Goal: Task Accomplishment & Management: Manage account settings

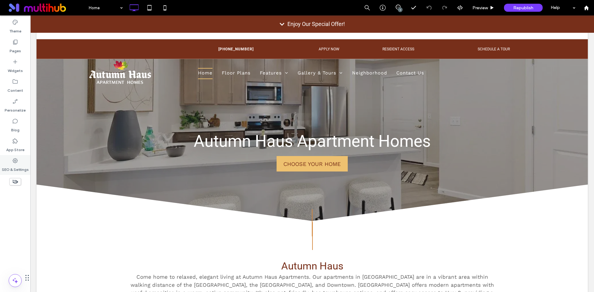
click at [13, 158] on icon at bounding box center [15, 161] width 6 height 6
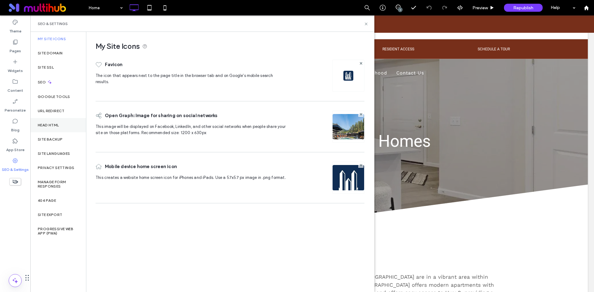
click at [63, 130] on div "Head HTML" at bounding box center [58, 125] width 56 height 14
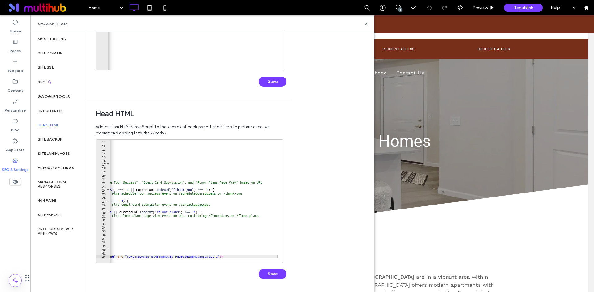
scroll to position [37, 0]
drag, startPoint x: 127, startPoint y: 257, endPoint x: 271, endPoint y: 258, distance: 144.1
click at [271, 258] on div at bounding box center [151, 260] width 253 height 6
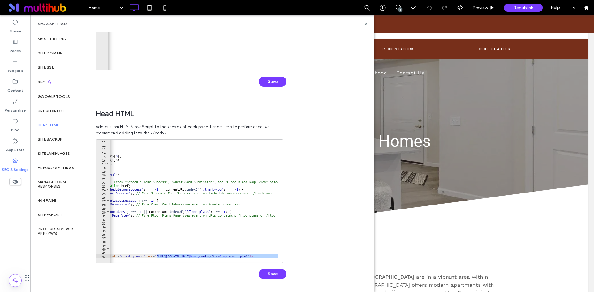
scroll to position [0, 55]
click at [230, 256] on div "n . queue = [ ] ; t = b . createElement ( e ) ; t . async =! 0 ; t . src = v ; …" at bounding box center [194, 201] width 169 height 123
click at [230, 256] on div "n . queue = [ ] ; t = b . createElement ( e ) ; t . async =! 0 ; t . src = v ; …" at bounding box center [181, 202] width 253 height 126
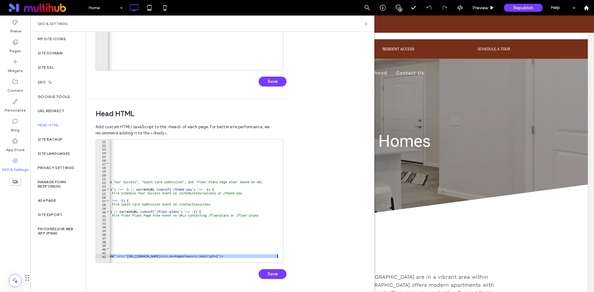
scroll to position [0, 84]
click at [230, 256] on div "n . queue = [ ] ; t = b . createElement ( e ) ; t . async =! 0 ; t . src = v ; …" at bounding box center [151, 202] width 253 height 126
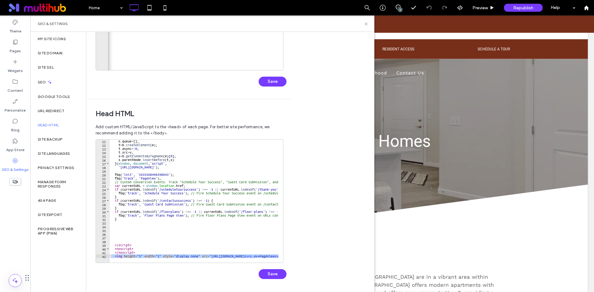
click at [187, 258] on div "**********" at bounding box center [190, 201] width 188 height 124
click at [199, 256] on div "n . queue = [ ] ; t = b . createElement ( e ) ; t . async =! 0 ; t . src = v ; …" at bounding box center [236, 202] width 253 height 126
click at [275, 274] on button "Save" at bounding box center [273, 274] width 28 height 10
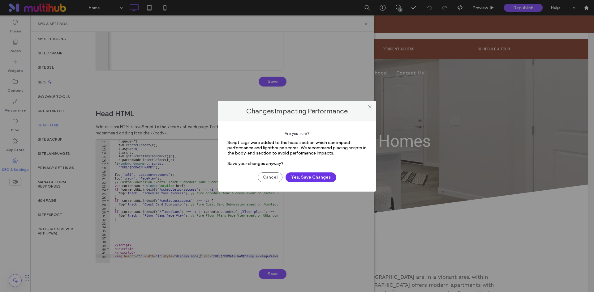
click at [308, 176] on button "Yes, Save Changes" at bounding box center [310, 178] width 51 height 10
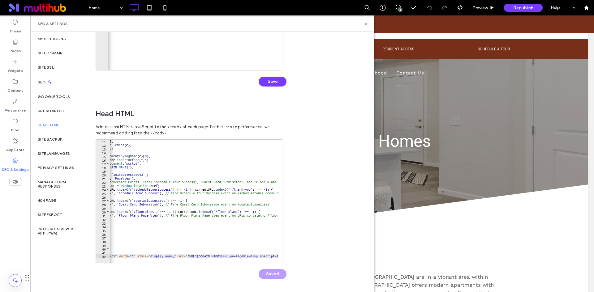
scroll to position [0, 0]
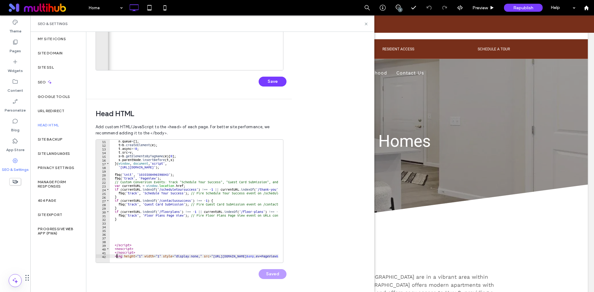
click at [117, 255] on div "n . queue = [ ] ; t = b . createElement ( e ) ; t . async =! 0 ; t . src = v ; …" at bounding box center [237, 202] width 255 height 126
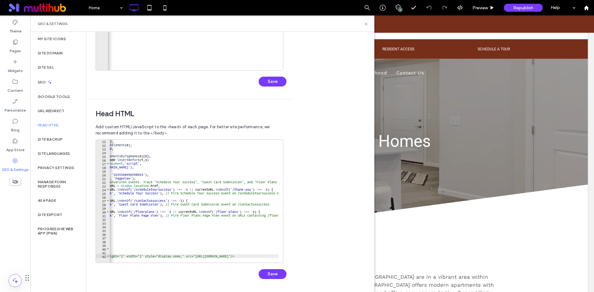
scroll to position [0, 96]
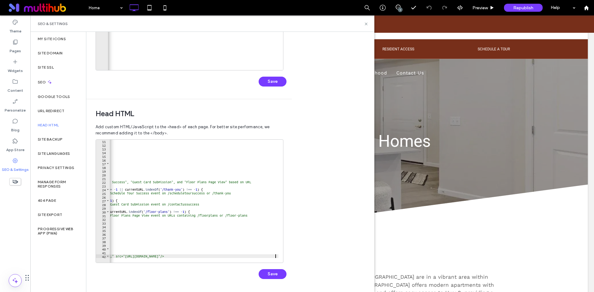
click at [276, 255] on div "n . queue = [ ] ; t = b . createElement ( e ) ; t . async =! 0 ; t . src = v ; …" at bounding box center [146, 202] width 264 height 126
type textarea "**********"
click at [278, 271] on button "Save" at bounding box center [273, 274] width 28 height 10
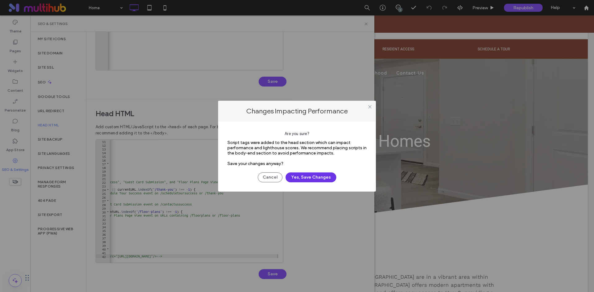
click at [307, 179] on button "Yes, Save Changes" at bounding box center [310, 178] width 51 height 10
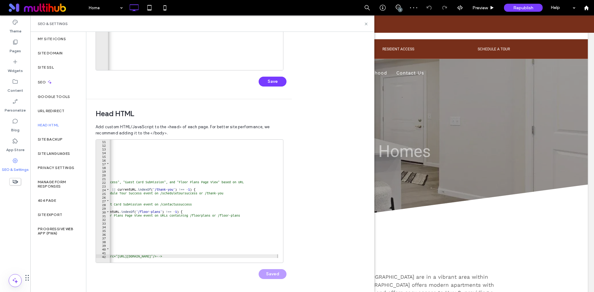
scroll to position [0, 0]
click at [366, 22] on icon at bounding box center [366, 24] width 5 height 5
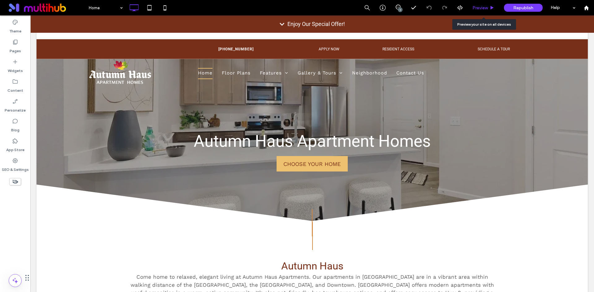
click at [472, 8] on div "Preview" at bounding box center [483, 7] width 31 height 5
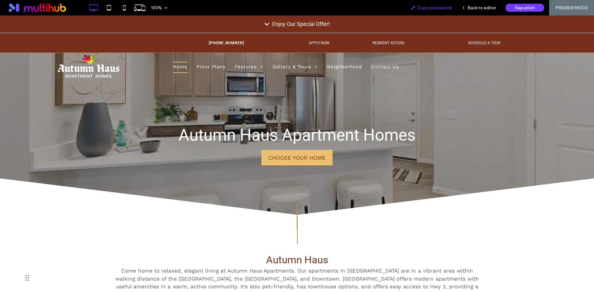
click at [430, 9] on span "Copy preview link" at bounding box center [434, 7] width 34 height 5
click at [491, 9] on span "Back to editor" at bounding box center [481, 7] width 28 height 5
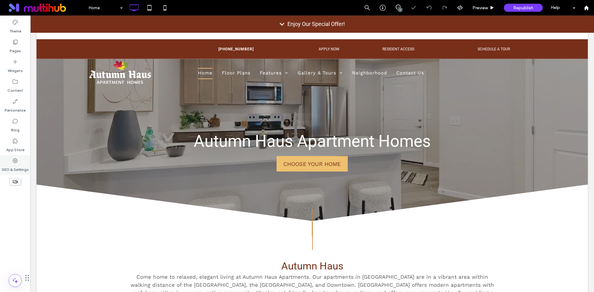
click at [22, 167] on label "SEO & Settings" at bounding box center [15, 168] width 27 height 9
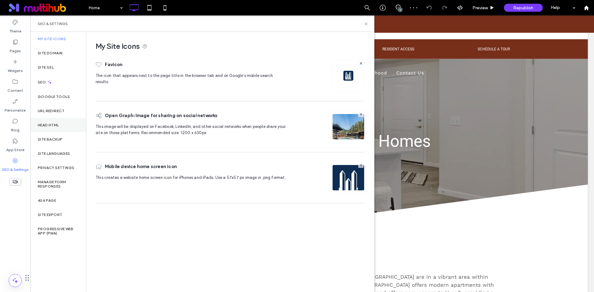
click at [57, 124] on label "Head HTML" at bounding box center [48, 125] width 21 height 4
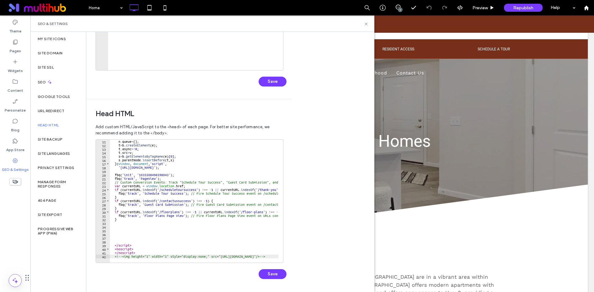
scroll to position [37, 0]
drag, startPoint x: 125, startPoint y: 256, endPoint x: 107, endPoint y: 255, distance: 18.0
click at [107, 255] on div "**********" at bounding box center [190, 201] width 188 height 124
click at [132, 257] on div at bounding box center [245, 260] width 271 height 6
drag, startPoint x: 124, startPoint y: 256, endPoint x: 108, endPoint y: 256, distance: 15.8
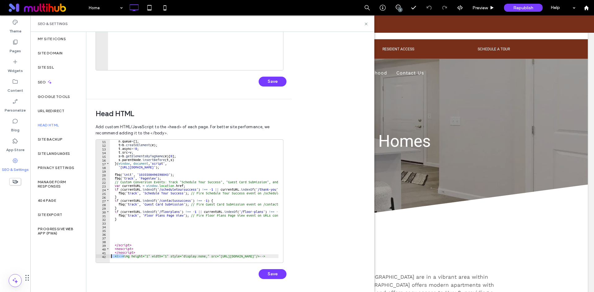
click at [108, 256] on div "**********" at bounding box center [190, 201] width 188 height 124
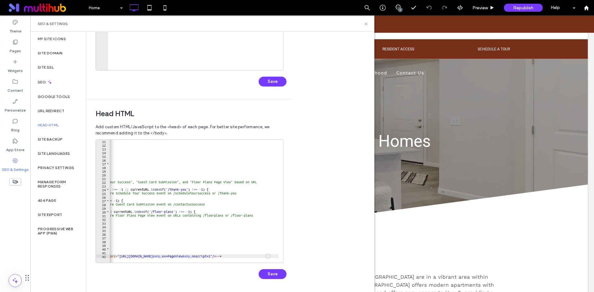
scroll to position [0, 90]
click at [277, 256] on div at bounding box center [280, 180] width 6 height 156
type textarea "**********"
click at [275, 273] on button "Save" at bounding box center [273, 274] width 28 height 10
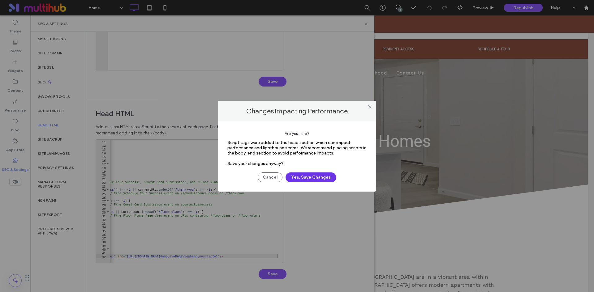
click at [309, 177] on button "Yes, Save Changes" at bounding box center [310, 178] width 51 height 10
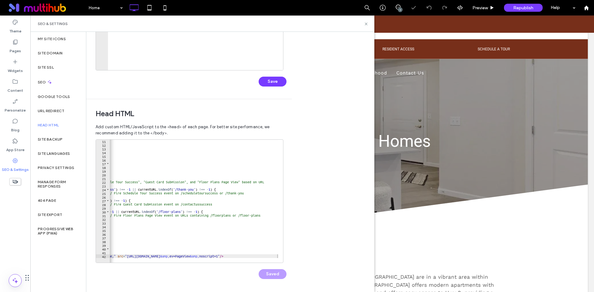
click at [268, 255] on div "n . queue = [ ] ; t = b . createElement ( e ) ; t . async =! 0 ; t . src = v ; …" at bounding box center [152, 202] width 251 height 126
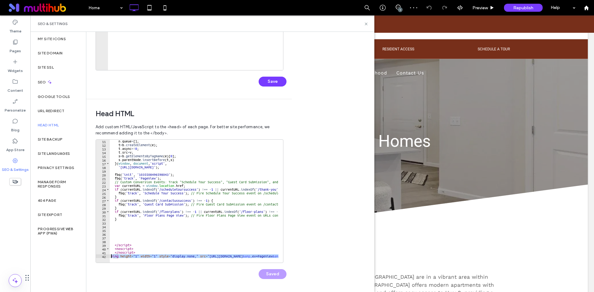
scroll to position [0, 0]
drag, startPoint x: 277, startPoint y: 256, endPoint x: 100, endPoint y: 257, distance: 177.5
click at [100, 257] on div "**********" at bounding box center [190, 201] width 188 height 124
click at [365, 24] on use at bounding box center [366, 24] width 2 height 2
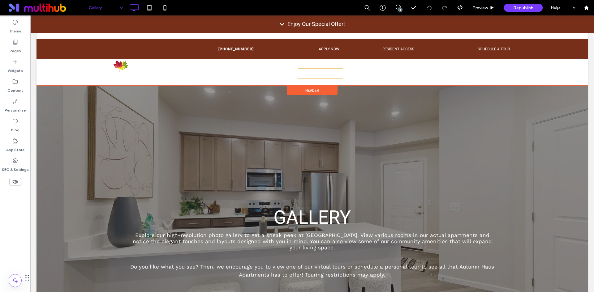
click at [295, 92] on div "Header" at bounding box center [312, 90] width 51 height 9
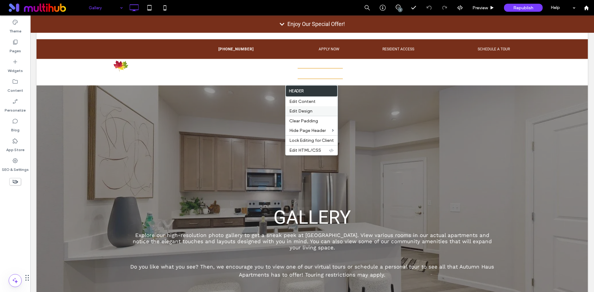
click at [306, 109] on span "Edit Design" at bounding box center [300, 111] width 23 height 5
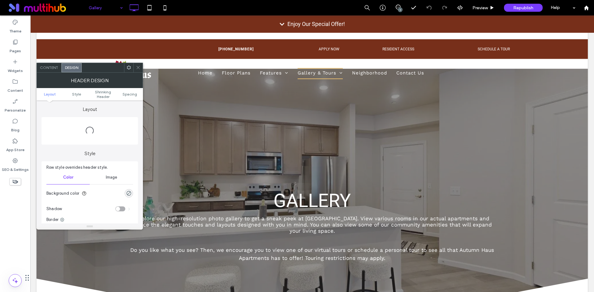
scroll to position [17, 0]
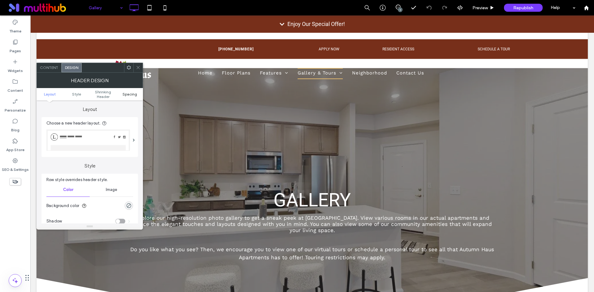
click at [128, 95] on span "Spacing" at bounding box center [129, 94] width 15 height 5
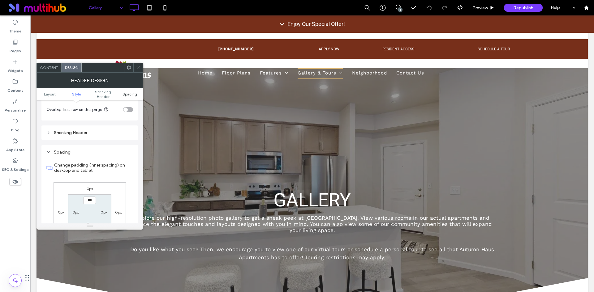
scroll to position [212, 0]
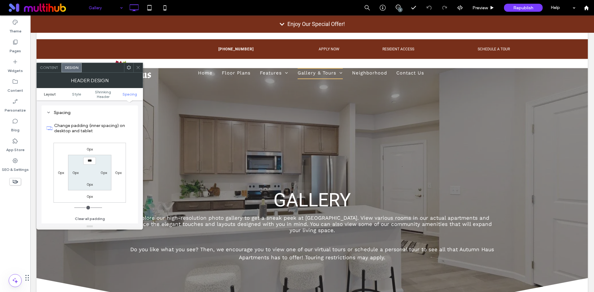
click at [52, 95] on span "Layout" at bounding box center [50, 94] width 12 height 5
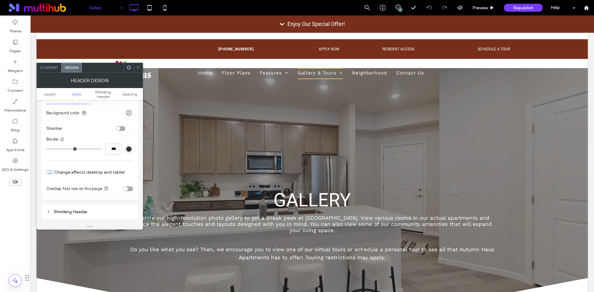
scroll to position [124, 0]
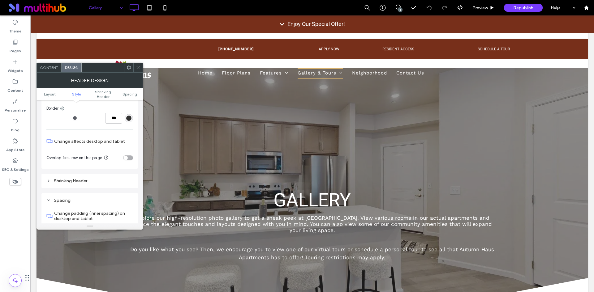
click at [130, 158] on div "toggle" at bounding box center [128, 158] width 10 height 5
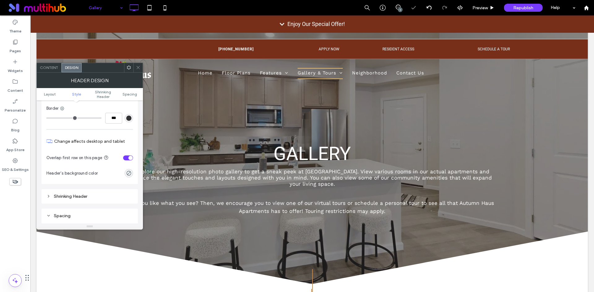
click at [138, 68] on use at bounding box center [137, 67] width 3 height 3
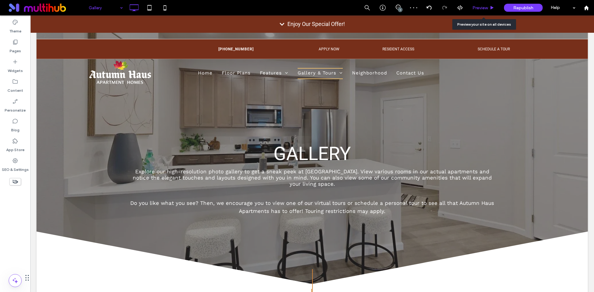
click at [479, 8] on span "Preview" at bounding box center [479, 7] width 15 height 5
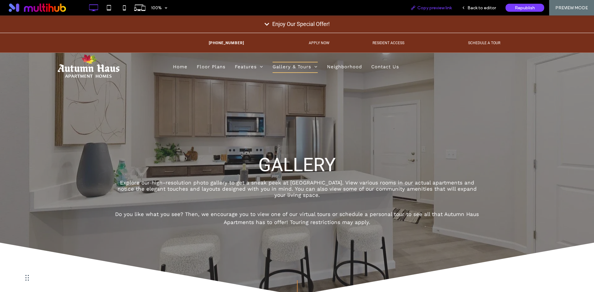
click at [446, 10] on span "Copy preview link" at bounding box center [434, 7] width 34 height 5
click at [481, 10] on span "Back to editor" at bounding box center [481, 7] width 28 height 5
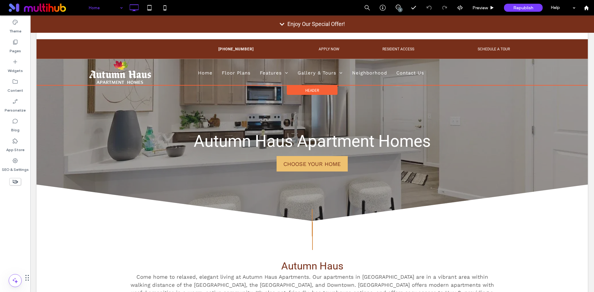
click at [292, 88] on div "Header" at bounding box center [312, 90] width 51 height 9
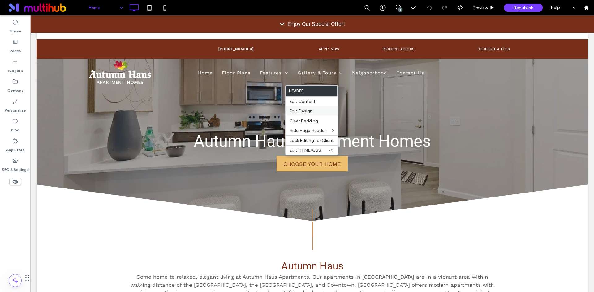
click at [298, 110] on span "Edit Design" at bounding box center [300, 111] width 23 height 5
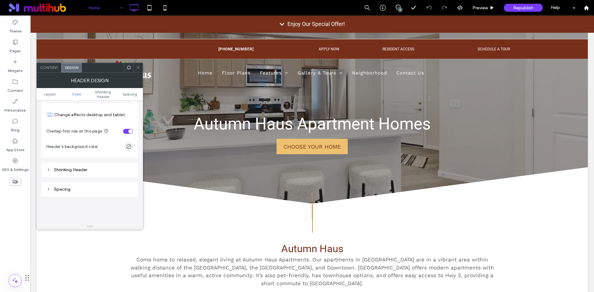
scroll to position [155, 0]
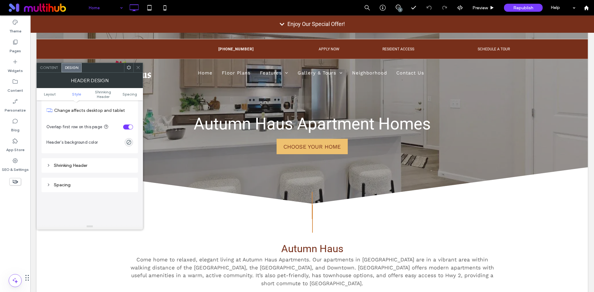
click at [140, 66] on icon at bounding box center [138, 67] width 5 height 5
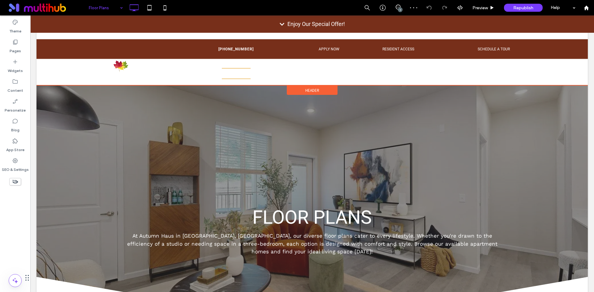
click at [327, 89] on div "Header" at bounding box center [312, 90] width 51 height 9
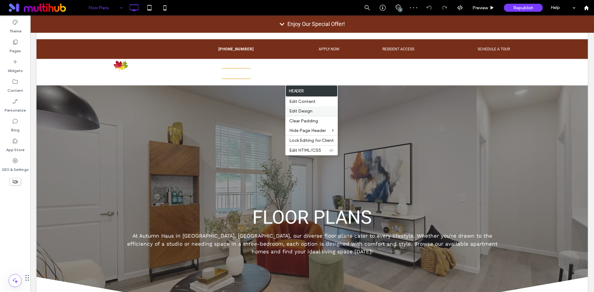
click at [318, 112] on label "Edit Design" at bounding box center [311, 111] width 45 height 5
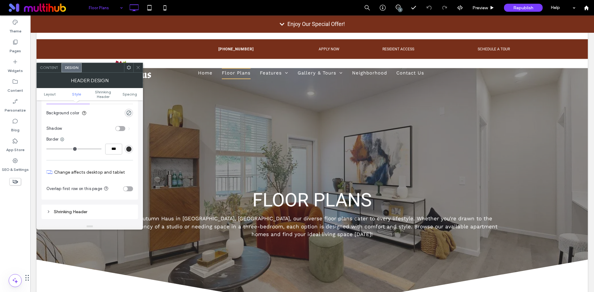
scroll to position [124, 0]
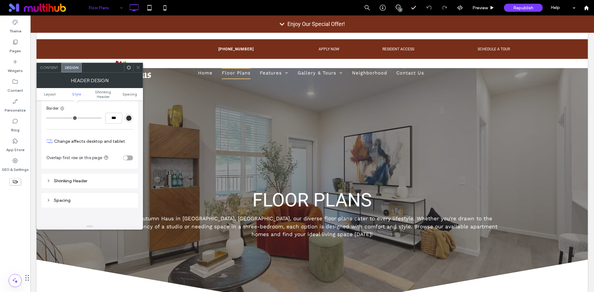
click at [130, 159] on div "toggle" at bounding box center [128, 158] width 10 height 5
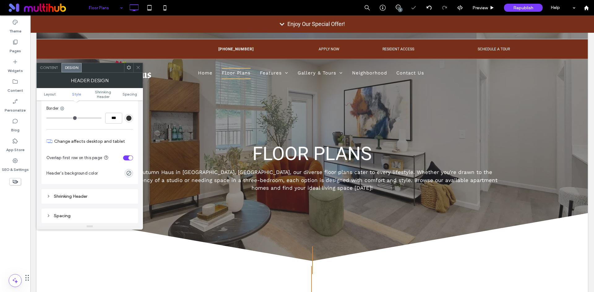
drag, startPoint x: 139, startPoint y: 67, endPoint x: 137, endPoint y: 62, distance: 4.8
click at [139, 67] on icon at bounding box center [138, 67] width 5 height 5
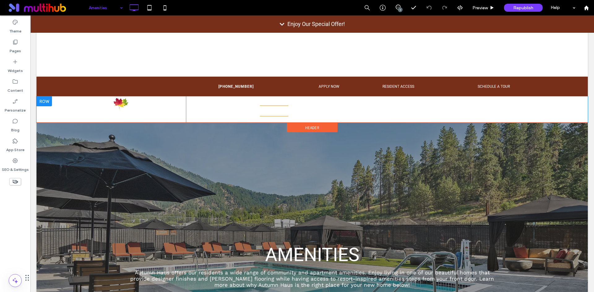
click at [54, 109] on div "Click To Paste Home Floor Plans Features Amenities Pet Policy Future Residents …" at bounding box center [311, 109] width 551 height 26
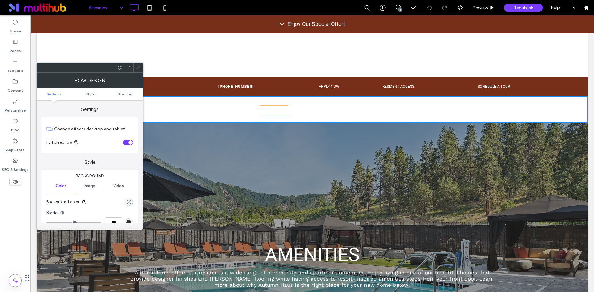
click at [138, 66] on icon at bounding box center [138, 67] width 5 height 5
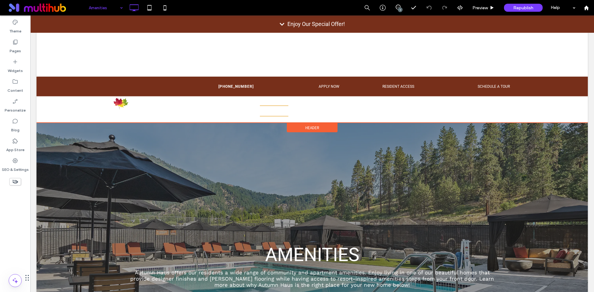
click at [289, 125] on div "Header" at bounding box center [312, 127] width 51 height 9
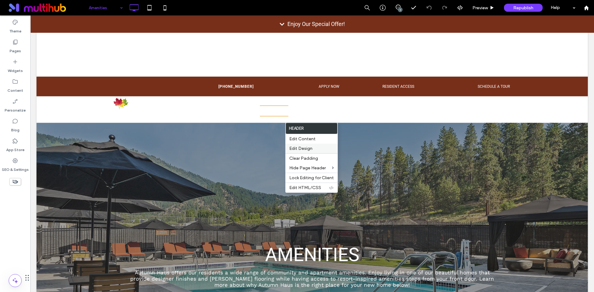
click at [310, 146] on span "Edit Design" at bounding box center [300, 148] width 23 height 5
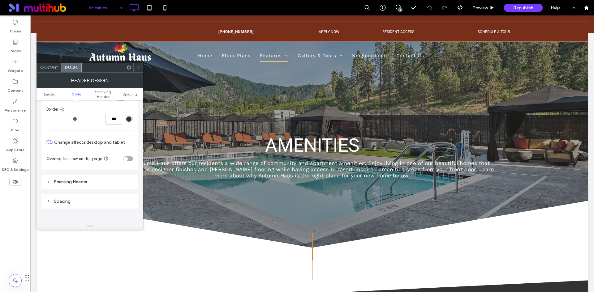
scroll to position [124, 0]
click at [126, 158] on div "toggle" at bounding box center [125, 158] width 4 height 4
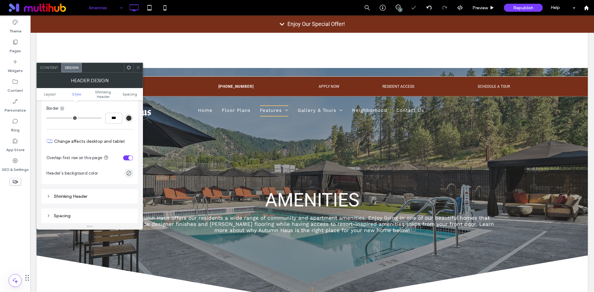
click at [135, 64] on div at bounding box center [137, 67] width 9 height 9
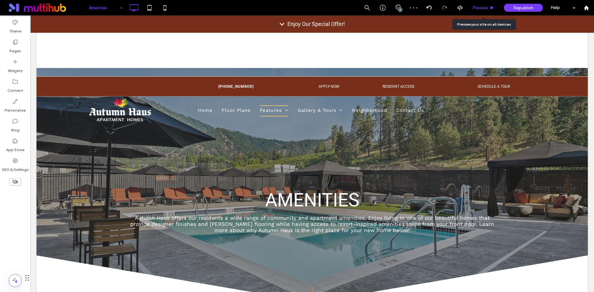
click at [487, 9] on span "Preview" at bounding box center [479, 7] width 15 height 5
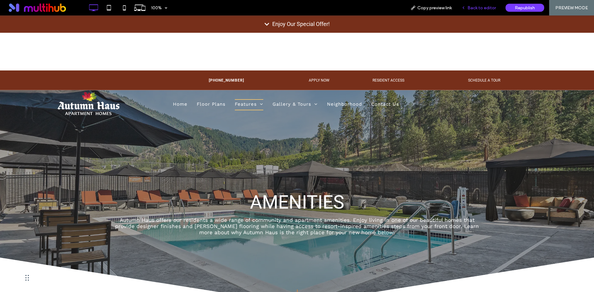
drag, startPoint x: 470, startPoint y: 9, endPoint x: 470, endPoint y: 1, distance: 8.7
click at [470, 9] on span "Back to editor" at bounding box center [481, 7] width 28 height 5
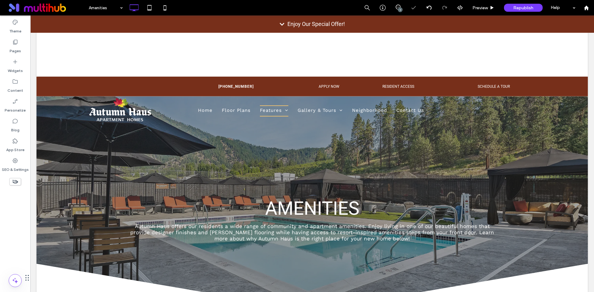
click at [280, 24] on icon at bounding box center [282, 24] width 4 height 3
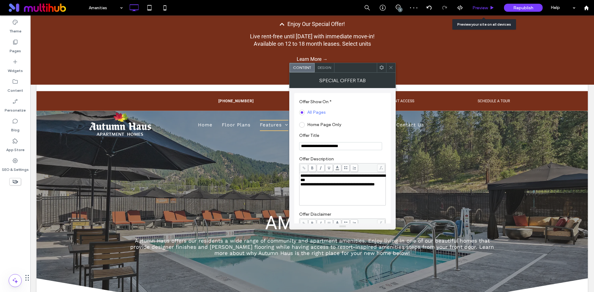
click at [477, 9] on span "Preview" at bounding box center [479, 7] width 15 height 5
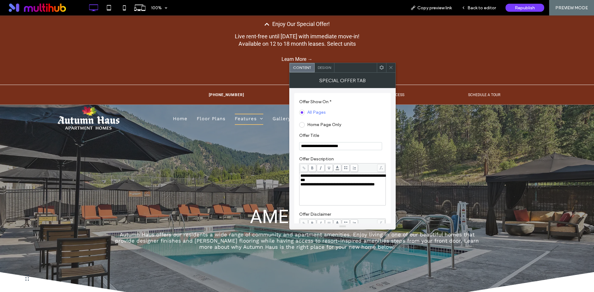
click at [391, 67] on icon at bounding box center [390, 67] width 5 height 5
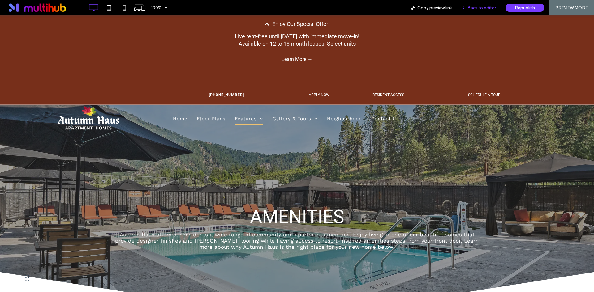
click at [482, 9] on span "Back to editor" at bounding box center [481, 7] width 28 height 5
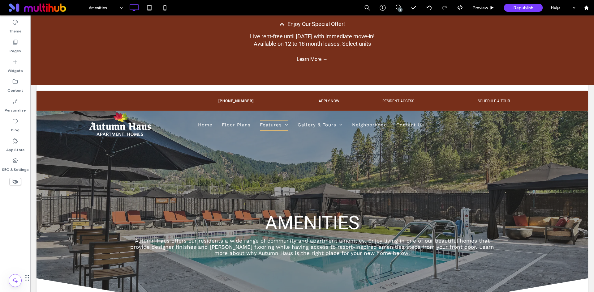
click at [419, 47] on p "Available on 12 to 18 month leases. Select units" at bounding box center [312, 43] width 378 height 7
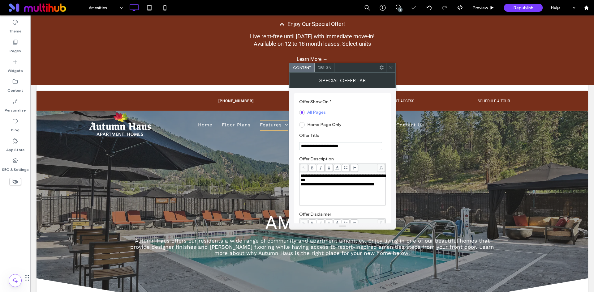
click at [353, 195] on div "**********" at bounding box center [342, 189] width 84 height 31
click at [348, 199] on div "**********" at bounding box center [342, 189] width 84 height 31
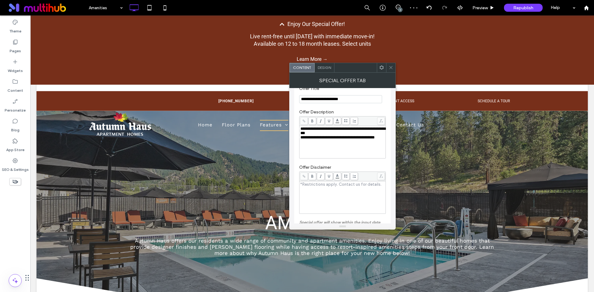
scroll to position [62, 0]
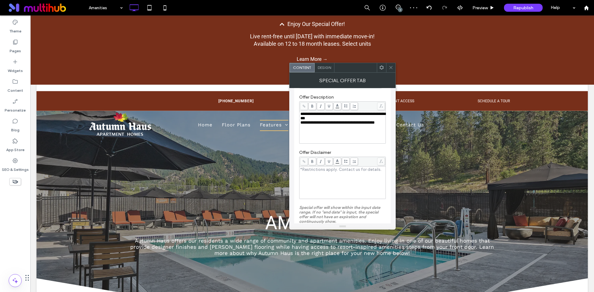
click at [353, 189] on div "Rich Text Editor" at bounding box center [342, 182] width 84 height 31
click at [363, 148] on div "Offer Disclaimer *Restrictions apply. Contact us for details." at bounding box center [342, 174] width 87 height 55
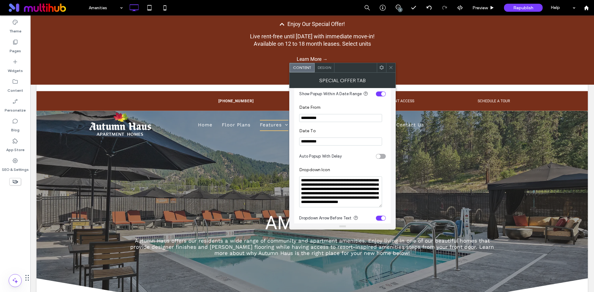
scroll to position [0, 0]
click at [301, 182] on textarea "**********" at bounding box center [340, 192] width 83 height 31
click at [346, 128] on section "**********" at bounding box center [342, 137] width 87 height 24
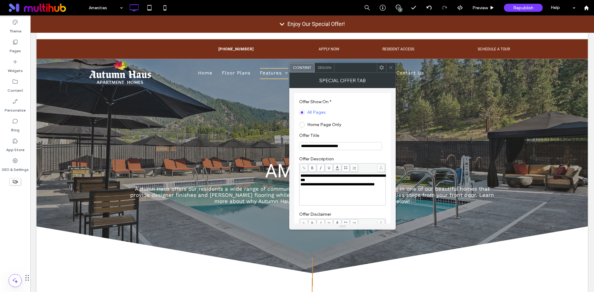
click at [322, 68] on span "Design" at bounding box center [324, 67] width 13 height 5
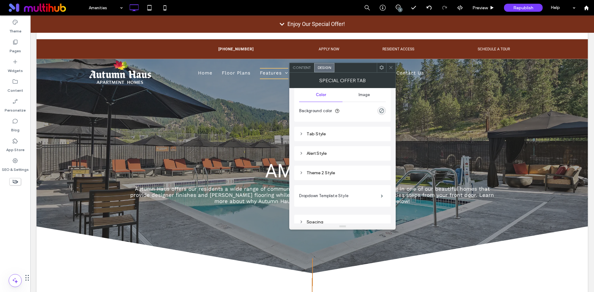
scroll to position [79, 0]
click at [371, 193] on label "Dropdown Template Style" at bounding box center [340, 190] width 82 height 12
click at [373, 191] on label "Dropdown Template Style" at bounding box center [340, 190] width 82 height 12
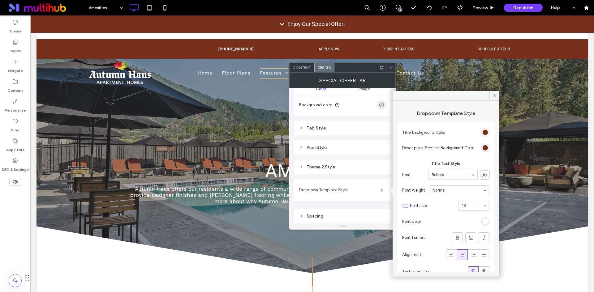
click at [373, 191] on label "Dropdown Template Style" at bounding box center [340, 190] width 82 height 12
click at [484, 9] on span "Preview" at bounding box center [479, 7] width 15 height 5
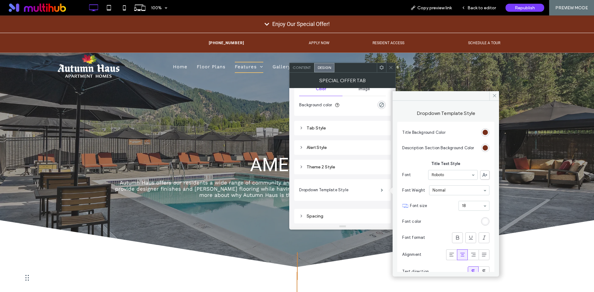
click at [392, 70] on span at bounding box center [390, 67] width 5 height 9
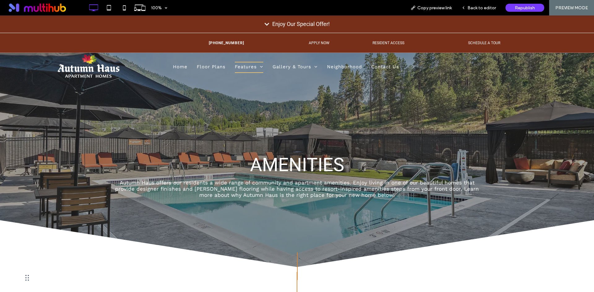
click at [266, 25] on icon at bounding box center [266, 24] width 5 height 5
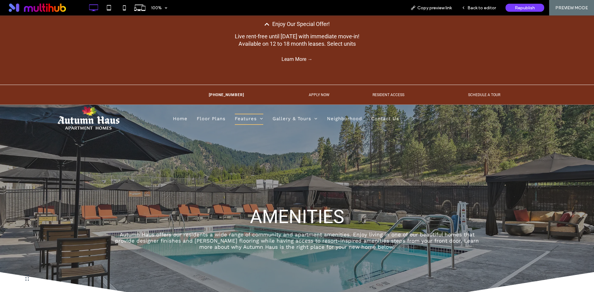
click at [264, 26] on icon at bounding box center [266, 24] width 5 height 5
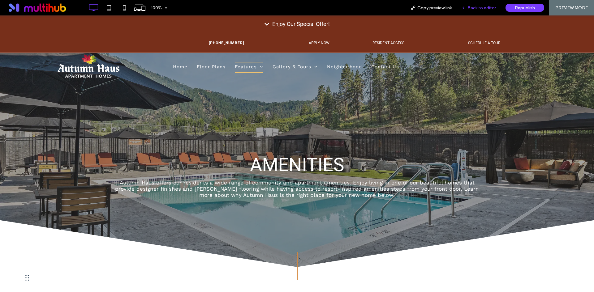
click at [471, 6] on span "Back to editor" at bounding box center [481, 7] width 28 height 5
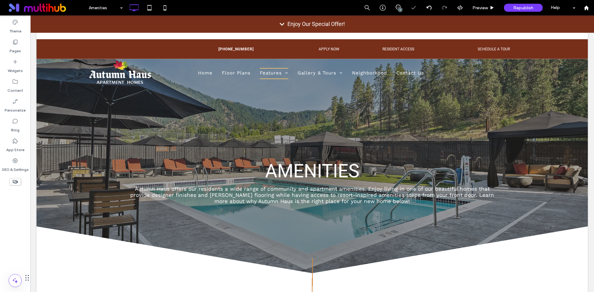
click at [372, 25] on div "Enjoy Our Special Offer!" at bounding box center [311, 23] width 563 height 17
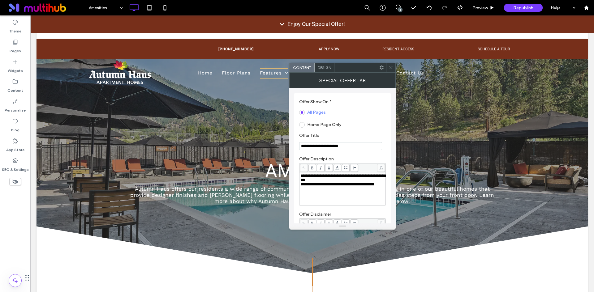
click at [323, 66] on span "Design" at bounding box center [324, 67] width 13 height 5
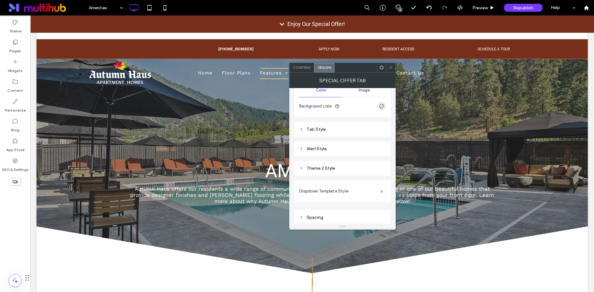
scroll to position [79, 0]
click at [374, 193] on label "Dropdown Template Style" at bounding box center [340, 190] width 82 height 12
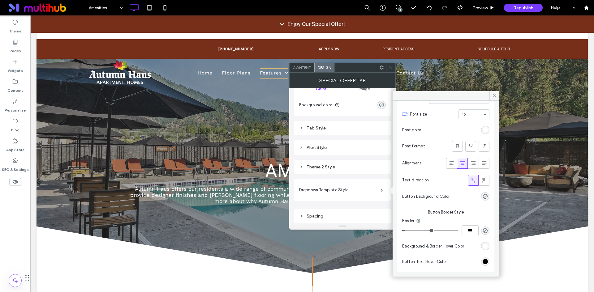
scroll to position [488, 0]
click at [390, 66] on icon at bounding box center [390, 67] width 5 height 5
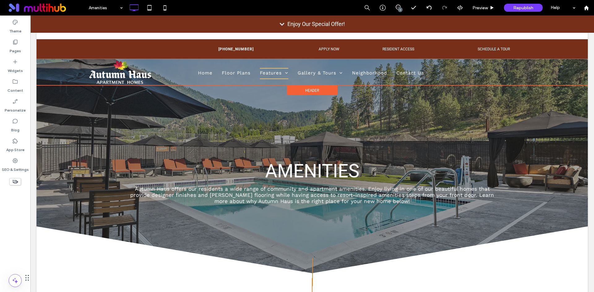
click at [289, 89] on div "Header" at bounding box center [312, 90] width 51 height 9
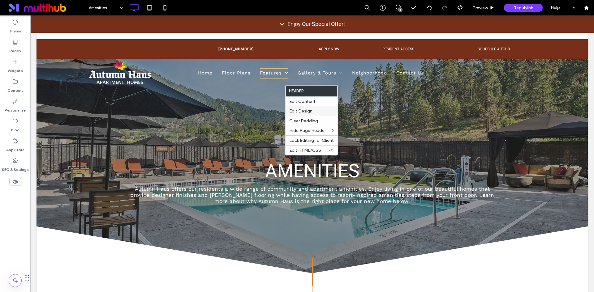
click at [313, 112] on label "Edit Design" at bounding box center [311, 111] width 45 height 5
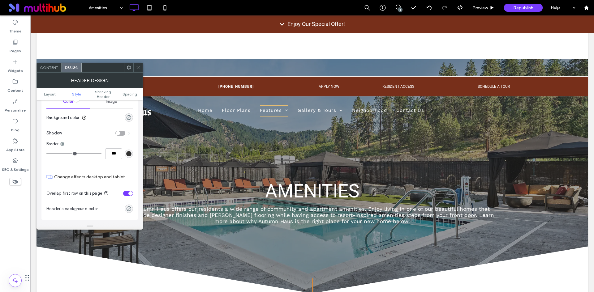
scroll to position [124, 0]
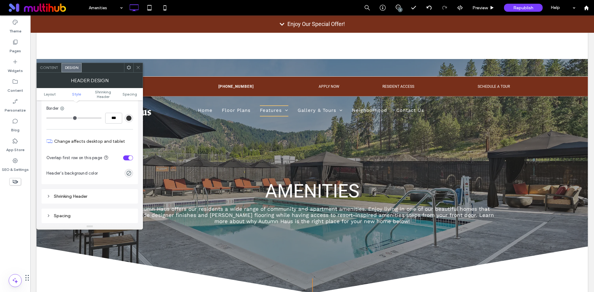
drag, startPoint x: 140, startPoint y: 69, endPoint x: 138, endPoint y: 65, distance: 4.6
click at [140, 68] on icon at bounding box center [138, 67] width 5 height 5
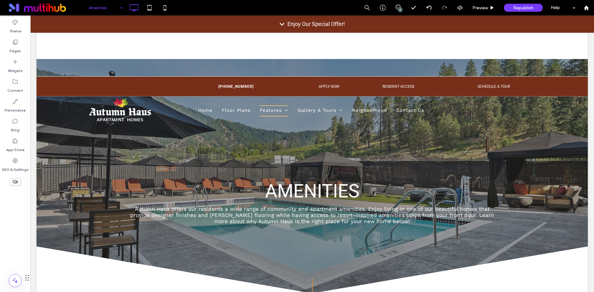
click at [103, 13] on div at bounding box center [297, 146] width 594 height 292
click at [103, 11] on div at bounding box center [297, 146] width 594 height 292
click at [105, 8] on div at bounding box center [297, 146] width 594 height 292
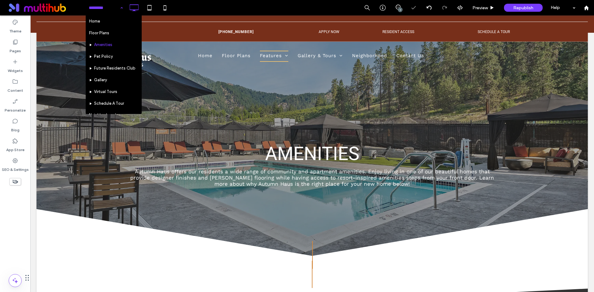
scroll to position [0, 0]
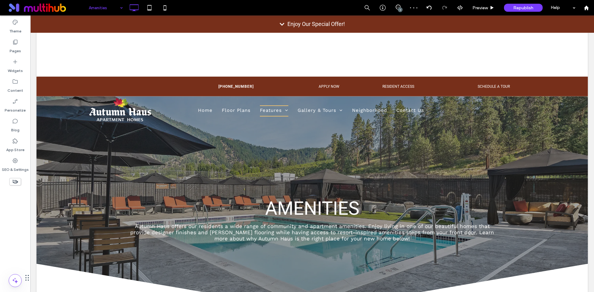
click at [118, 7] on div at bounding box center [297, 146] width 594 height 292
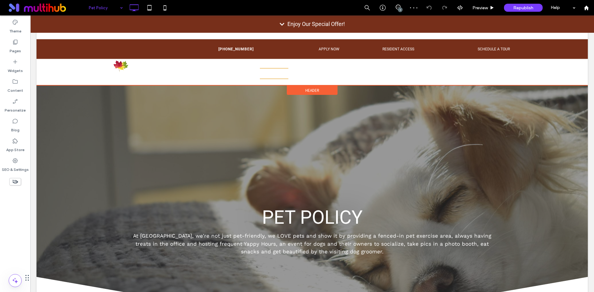
click at [328, 89] on div "Header" at bounding box center [312, 90] width 51 height 9
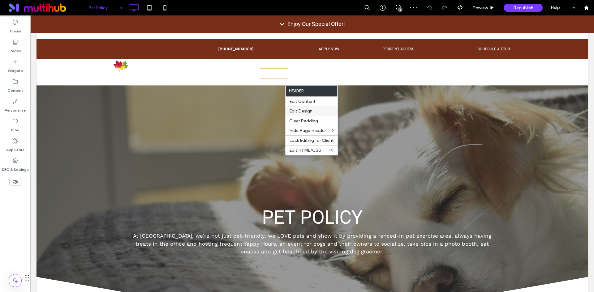
click at [323, 108] on div "Edit Design" at bounding box center [311, 111] width 52 height 10
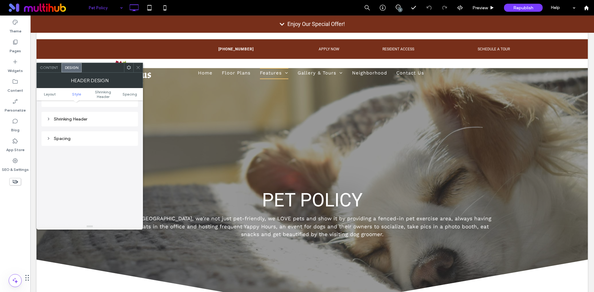
scroll to position [155, 0]
click at [130, 127] on div "toggle" at bounding box center [128, 127] width 10 height 5
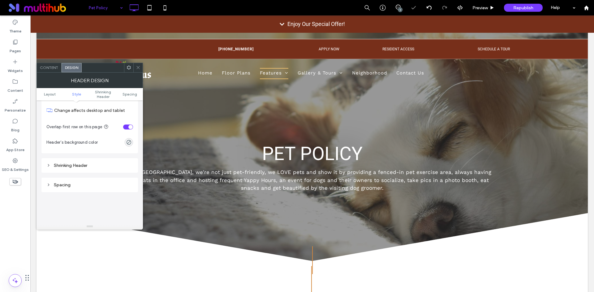
click at [140, 70] on span at bounding box center [138, 67] width 5 height 9
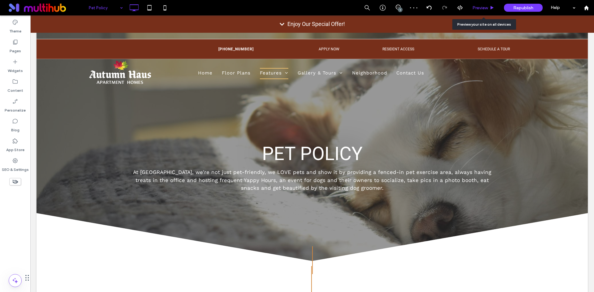
click at [494, 7] on div "Preview" at bounding box center [483, 7] width 31 height 5
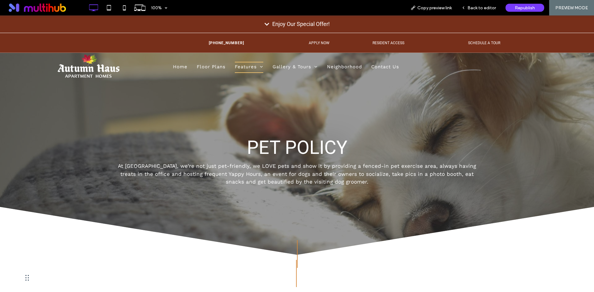
click at [316, 25] on div "Enjoy Our Special Offer!" at bounding box center [301, 23] width 58 height 7
click at [277, 21] on div "Enjoy Our Special Offer!" at bounding box center [301, 23] width 58 height 7
click at [265, 22] on icon at bounding box center [266, 24] width 5 height 5
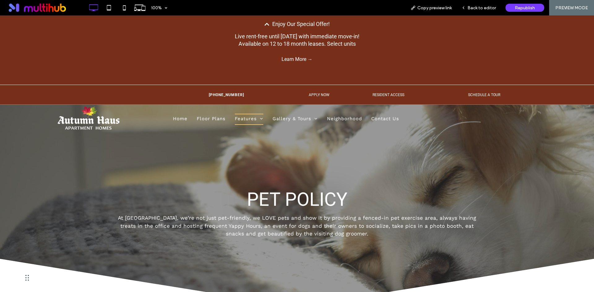
click at [264, 23] on icon at bounding box center [266, 24] width 5 height 5
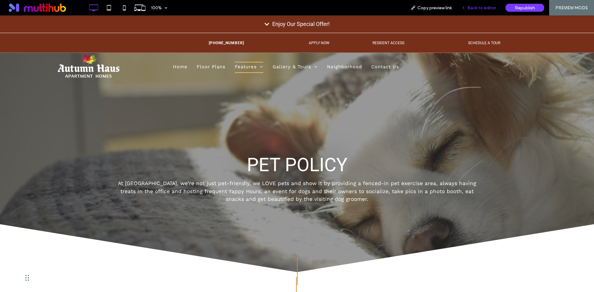
click at [474, 10] on span "Back to editor" at bounding box center [481, 7] width 28 height 5
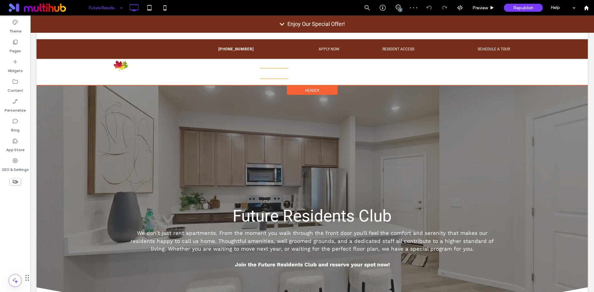
click at [331, 92] on div "Header" at bounding box center [312, 90] width 51 height 9
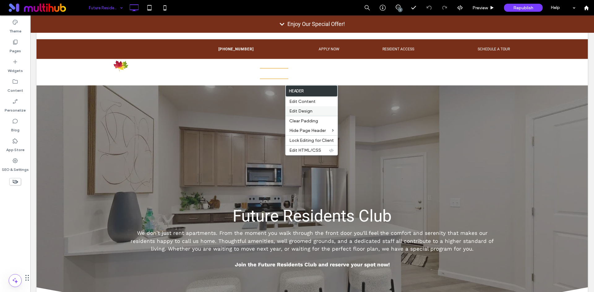
click at [324, 113] on label "Edit Design" at bounding box center [311, 111] width 45 height 5
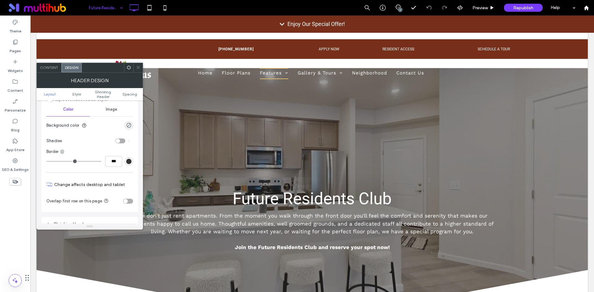
scroll to position [93, 0]
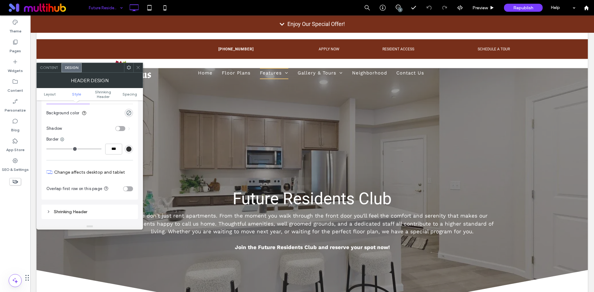
click at [126, 190] on div "toggle" at bounding box center [125, 189] width 4 height 4
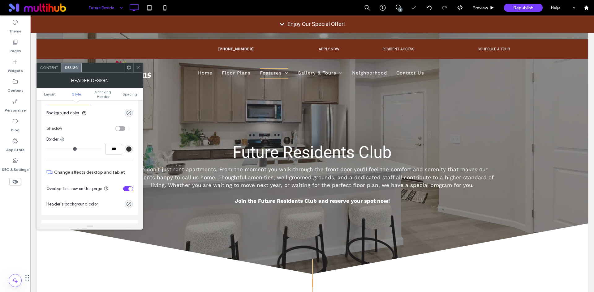
click at [137, 68] on use at bounding box center [137, 67] width 3 height 3
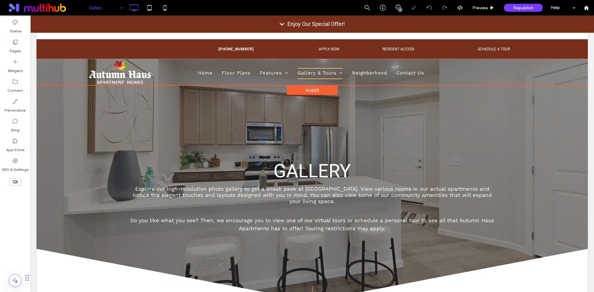
click at [289, 90] on div "Header" at bounding box center [312, 90] width 51 height 9
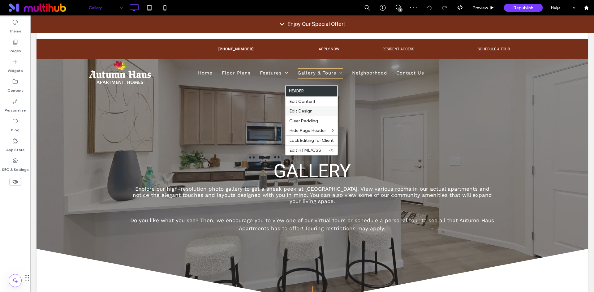
click at [304, 110] on span "Edit Design" at bounding box center [300, 111] width 23 height 5
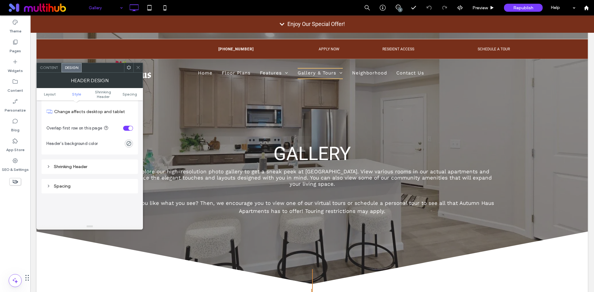
scroll to position [155, 0]
click at [138, 68] on icon at bounding box center [138, 67] width 5 height 5
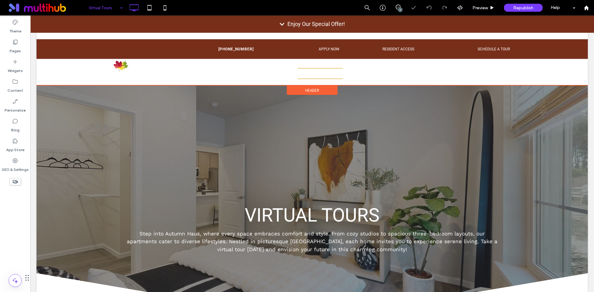
click at [330, 90] on div "Header" at bounding box center [312, 90] width 51 height 9
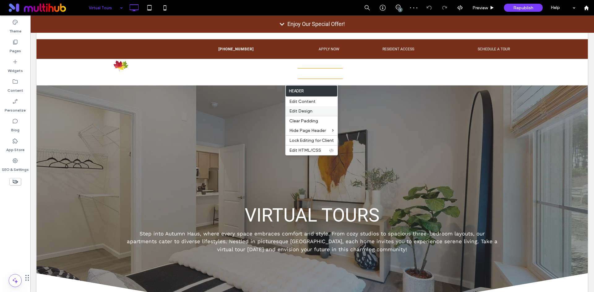
click at [328, 110] on label "Edit Design" at bounding box center [311, 111] width 45 height 5
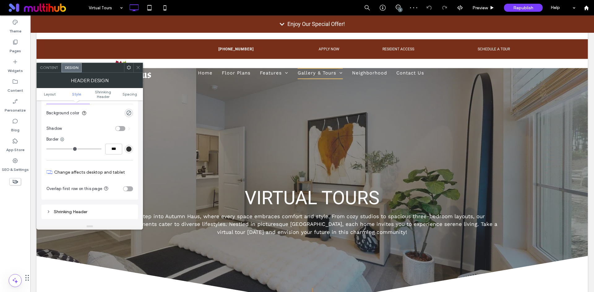
scroll to position [155, 0]
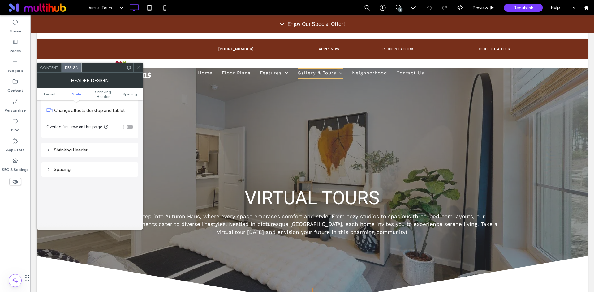
click at [126, 127] on div "toggle" at bounding box center [125, 127] width 4 height 4
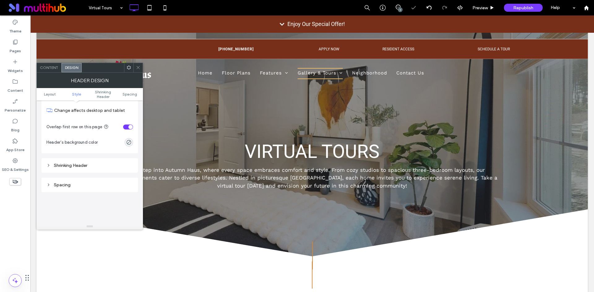
click at [136, 69] on icon at bounding box center [138, 67] width 5 height 5
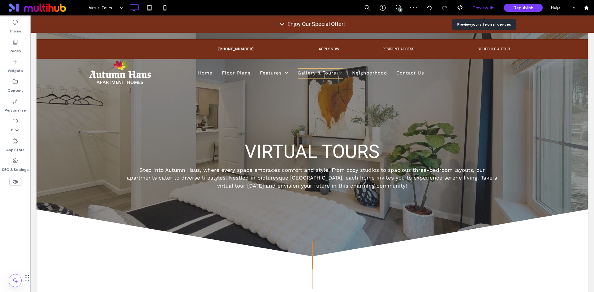
click at [489, 9] on icon at bounding box center [491, 8] width 5 height 5
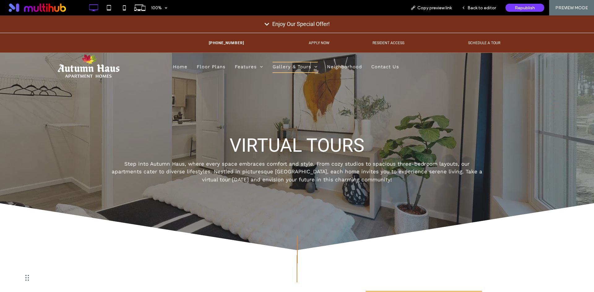
click at [430, 28] on div "Enjoy Our Special Offer!" at bounding box center [297, 23] width 594 height 17
click at [310, 24] on div "Enjoy Our Special Offer!" at bounding box center [301, 23] width 58 height 7
click at [264, 23] on icon at bounding box center [266, 24] width 5 height 5
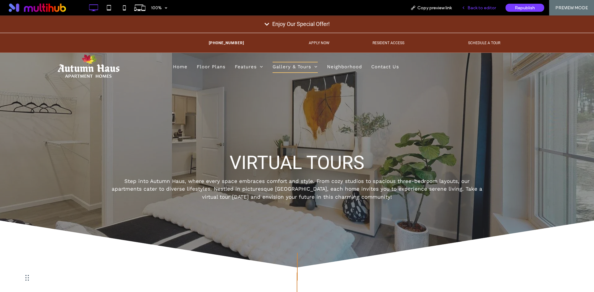
click at [477, 4] on div "Back to editor" at bounding box center [478, 7] width 44 height 15
click at [475, 6] on span "Back to editor" at bounding box center [481, 7] width 28 height 5
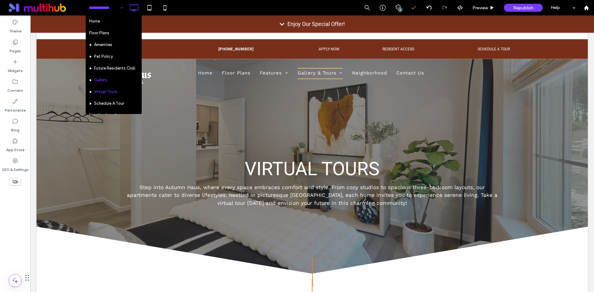
scroll to position [31, 0]
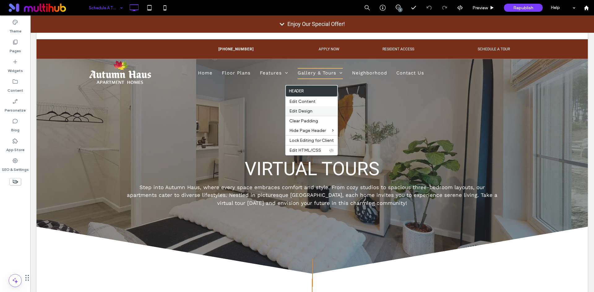
click at [325, 110] on label "Edit Design" at bounding box center [311, 111] width 45 height 5
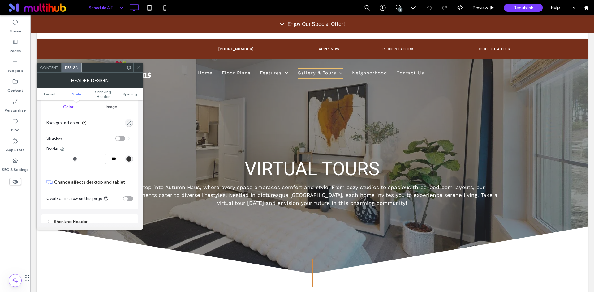
scroll to position [93, 0]
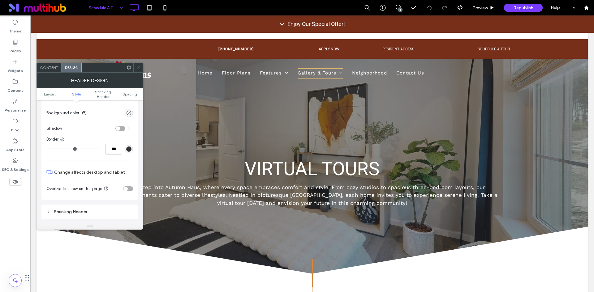
click at [127, 190] on div "toggle" at bounding box center [125, 189] width 4 height 4
click at [140, 68] on icon at bounding box center [138, 67] width 5 height 5
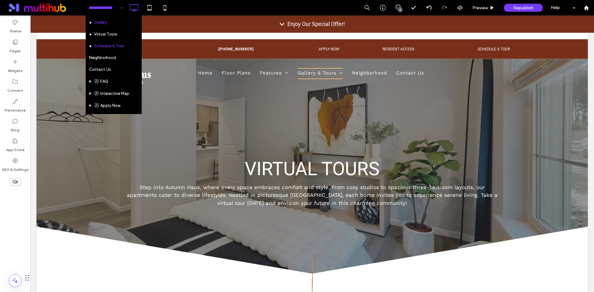
scroll to position [62, 0]
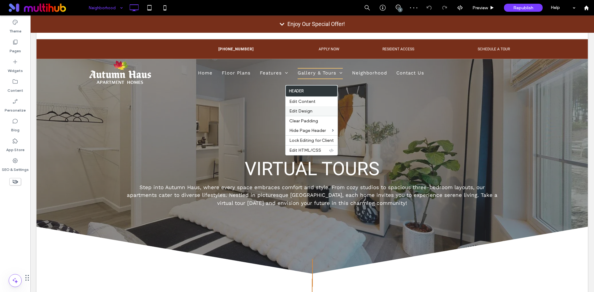
click at [326, 115] on div "Edit Design" at bounding box center [311, 111] width 52 height 10
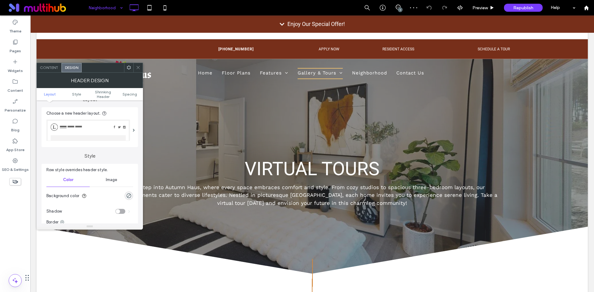
scroll to position [93, 0]
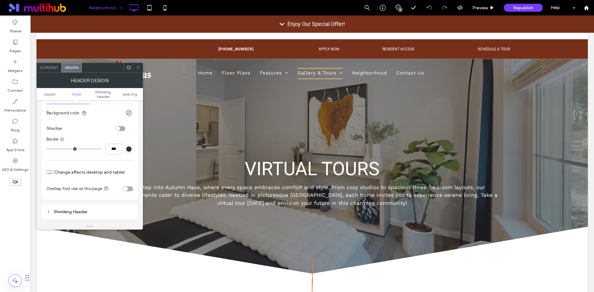
click at [127, 188] on div "toggle" at bounding box center [125, 189] width 4 height 4
click at [138, 66] on icon at bounding box center [138, 67] width 5 height 5
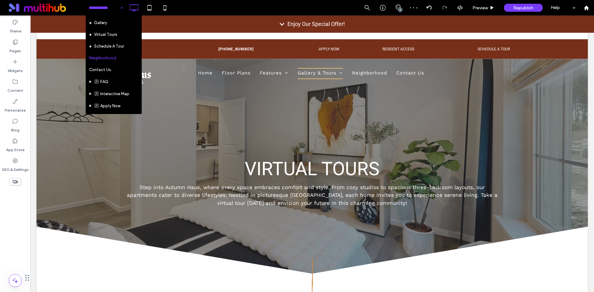
scroll to position [62, 0]
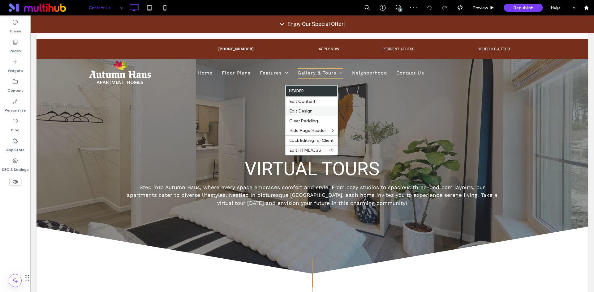
click at [308, 111] on span "Edit Design" at bounding box center [300, 111] width 23 height 5
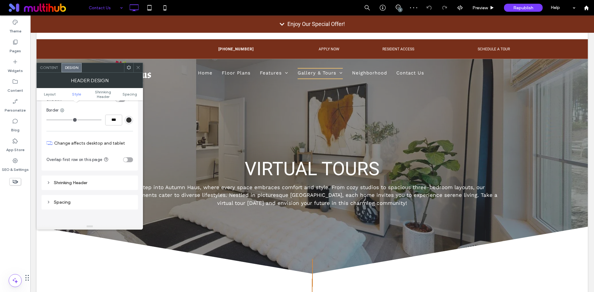
scroll to position [124, 0]
click at [126, 158] on div "toggle" at bounding box center [125, 158] width 4 height 4
click at [138, 69] on icon at bounding box center [138, 67] width 5 height 5
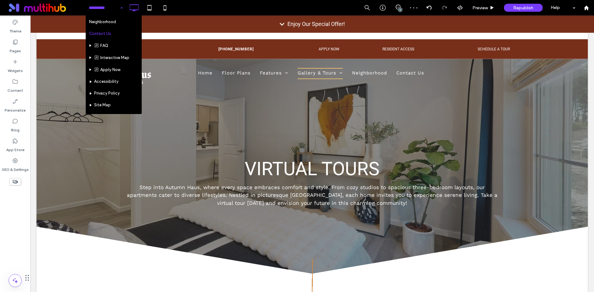
scroll to position [113, 0]
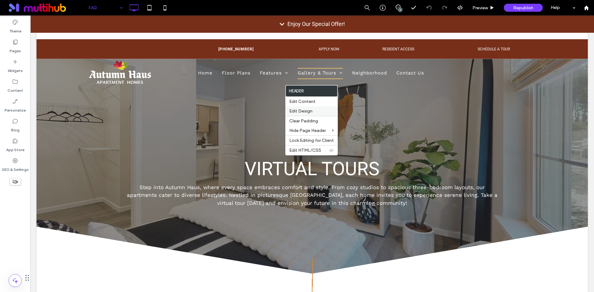
click at [307, 112] on span "Edit Design" at bounding box center [300, 111] width 23 height 5
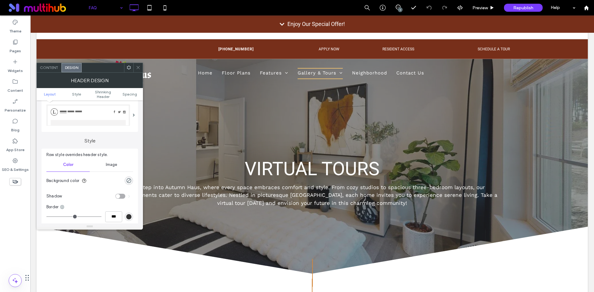
scroll to position [124, 0]
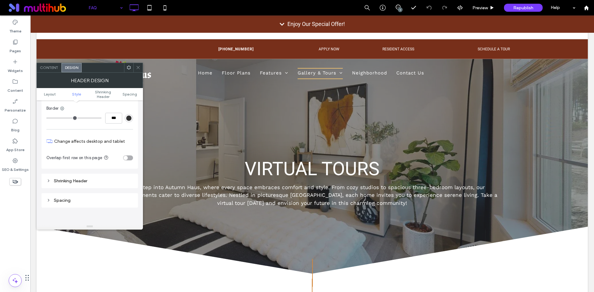
click at [131, 159] on div "toggle" at bounding box center [128, 158] width 10 height 5
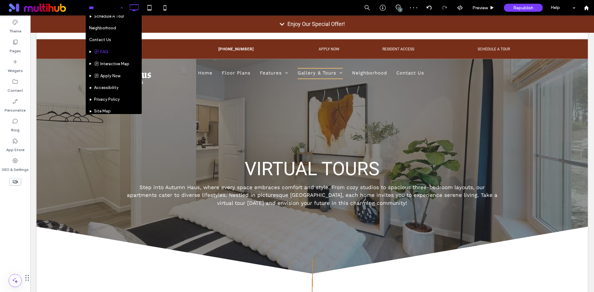
scroll to position [93, 0]
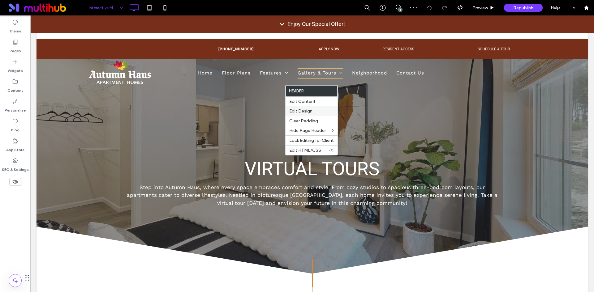
click at [319, 110] on label "Edit Design" at bounding box center [311, 111] width 45 height 5
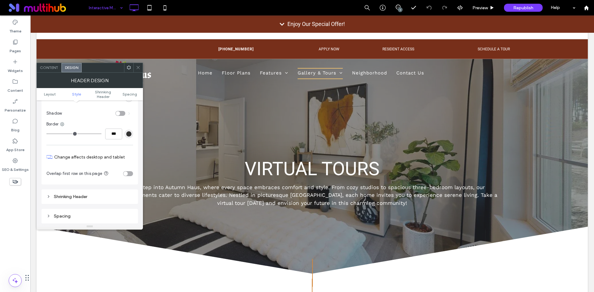
scroll to position [124, 0]
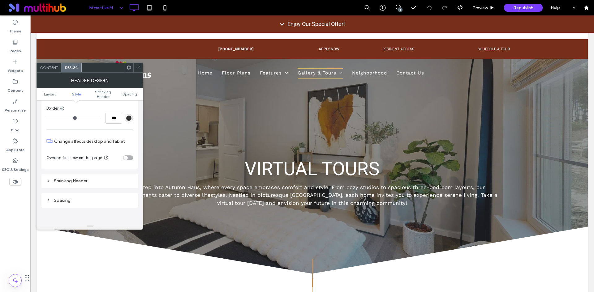
click at [129, 157] on div "toggle" at bounding box center [128, 158] width 10 height 5
click at [140, 70] on icon at bounding box center [138, 67] width 5 height 5
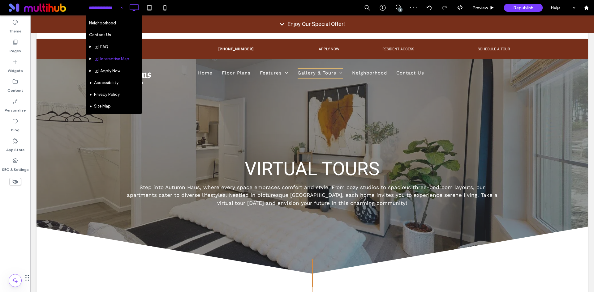
scroll to position [93, 0]
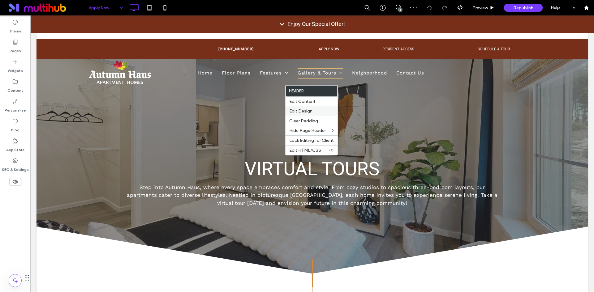
click at [319, 111] on label "Edit Design" at bounding box center [311, 111] width 45 height 5
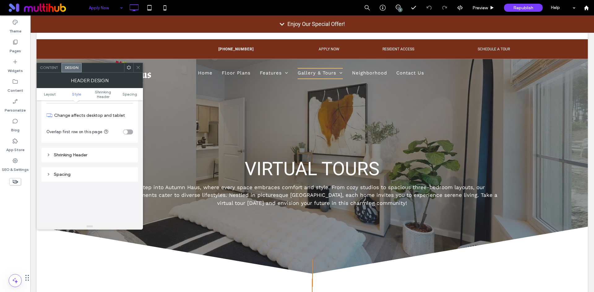
scroll to position [155, 0]
drag, startPoint x: 131, startPoint y: 127, endPoint x: 133, endPoint y: 122, distance: 5.9
click at [130, 127] on div "toggle" at bounding box center [128, 127] width 10 height 5
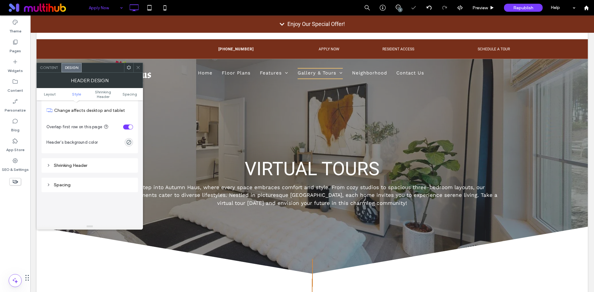
click at [138, 67] on use at bounding box center [137, 67] width 3 height 3
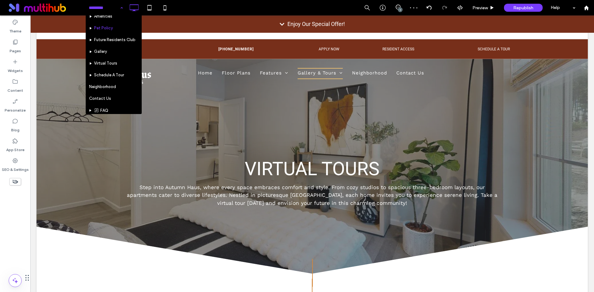
scroll to position [93, 0]
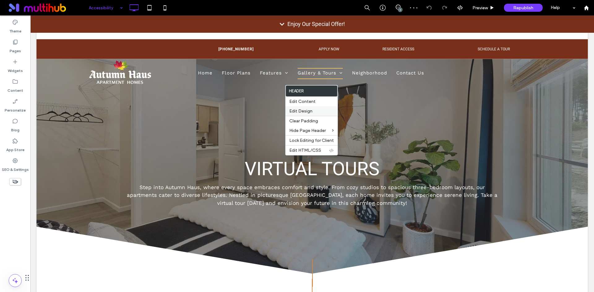
click at [305, 111] on span "Edit Design" at bounding box center [300, 111] width 23 height 5
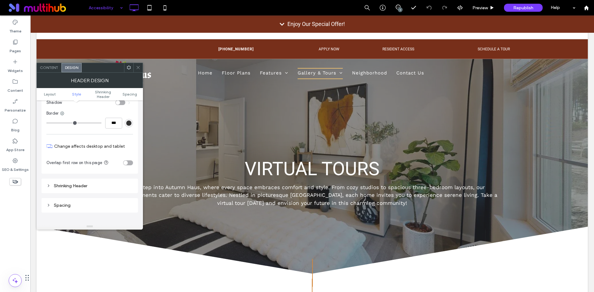
scroll to position [124, 0]
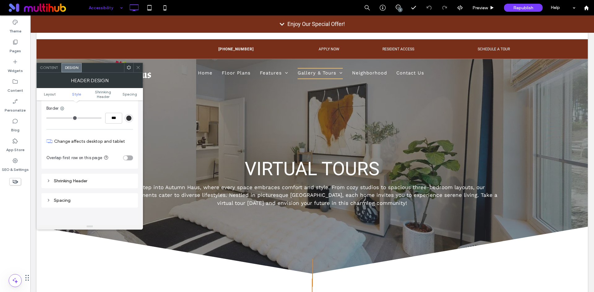
click at [132, 158] on div "toggle" at bounding box center [128, 158] width 10 height 5
click at [139, 68] on icon at bounding box center [138, 67] width 5 height 5
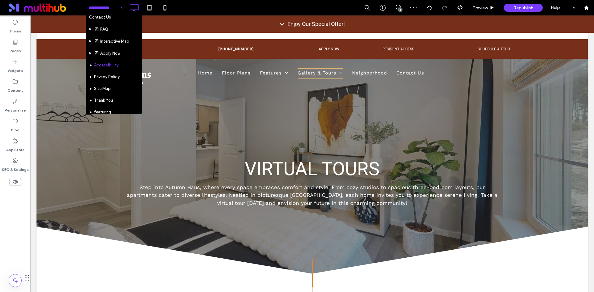
scroll to position [113, 0]
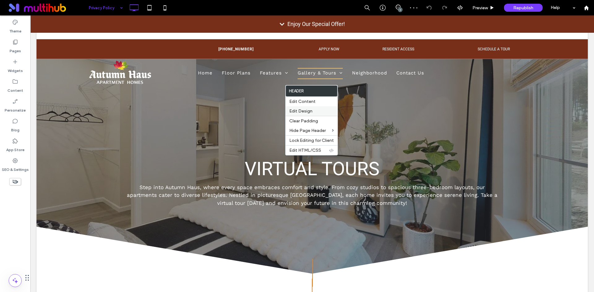
click at [327, 113] on label "Edit Design" at bounding box center [311, 111] width 45 height 5
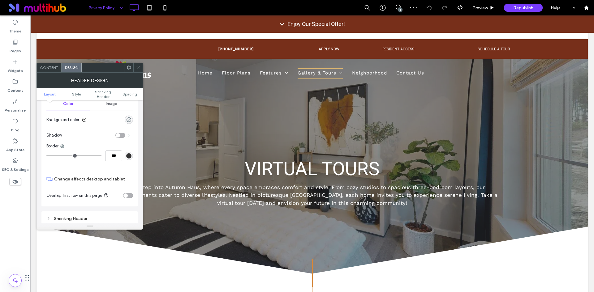
scroll to position [93, 0]
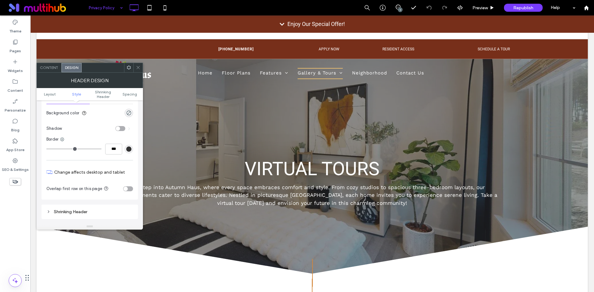
click at [127, 189] on div "toggle" at bounding box center [125, 189] width 4 height 4
click at [139, 67] on icon at bounding box center [138, 67] width 5 height 5
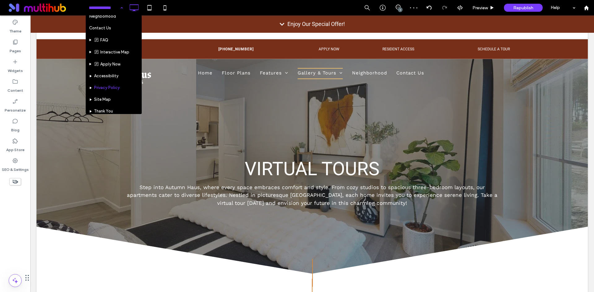
scroll to position [113, 0]
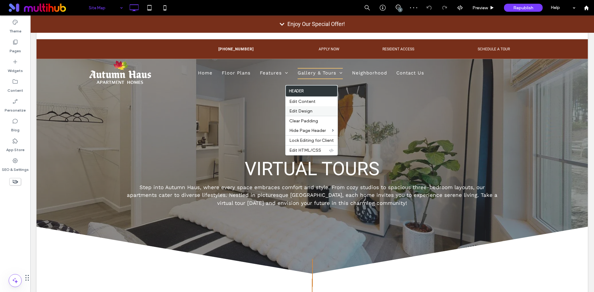
click at [323, 113] on label "Edit Design" at bounding box center [311, 111] width 45 height 5
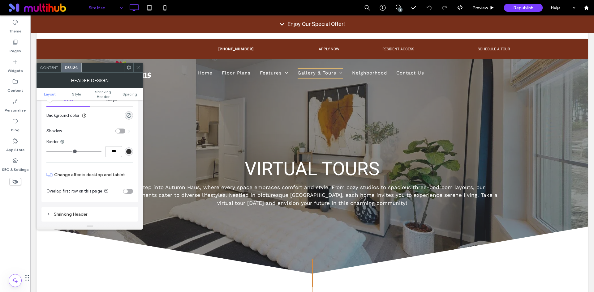
scroll to position [93, 0]
click at [130, 190] on div "toggle" at bounding box center [128, 188] width 10 height 5
click at [136, 68] on icon at bounding box center [138, 67] width 5 height 5
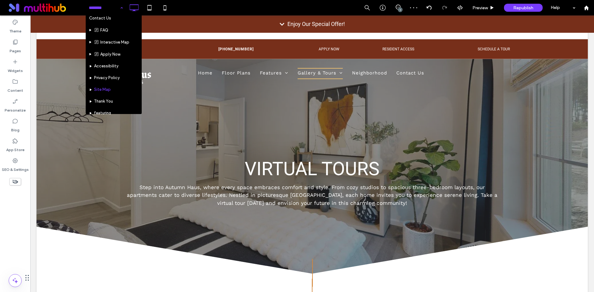
scroll to position [113, 0]
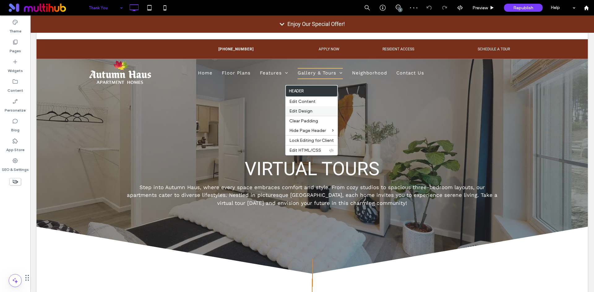
click at [317, 112] on label "Edit Design" at bounding box center [311, 111] width 45 height 5
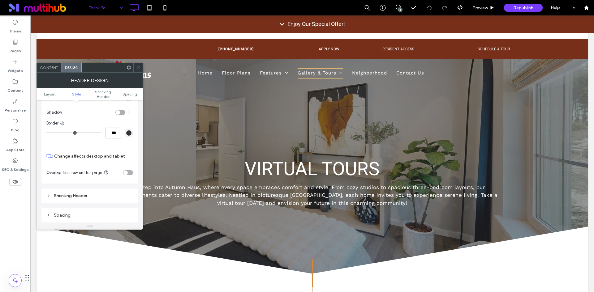
scroll to position [155, 0]
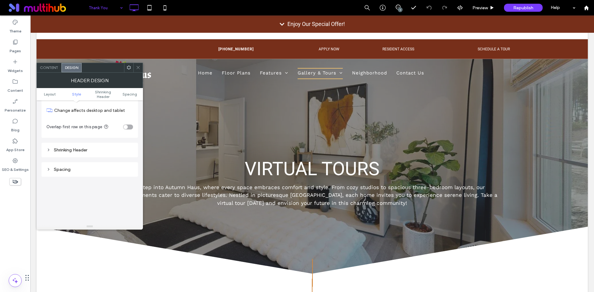
click at [130, 126] on div "toggle" at bounding box center [128, 127] width 10 height 5
click at [138, 66] on icon at bounding box center [138, 67] width 5 height 5
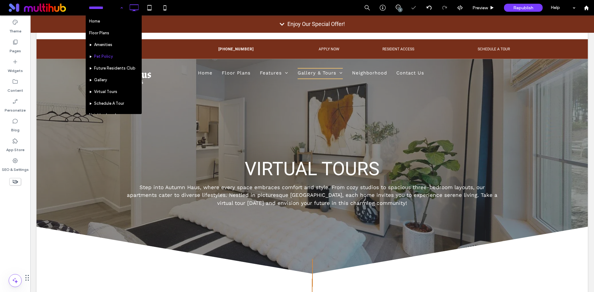
scroll to position [113, 0]
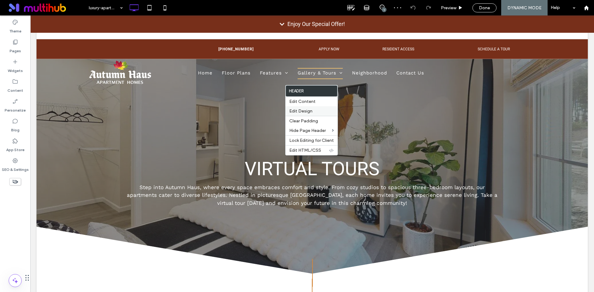
click at [308, 113] on span "Edit Design" at bounding box center [300, 111] width 23 height 5
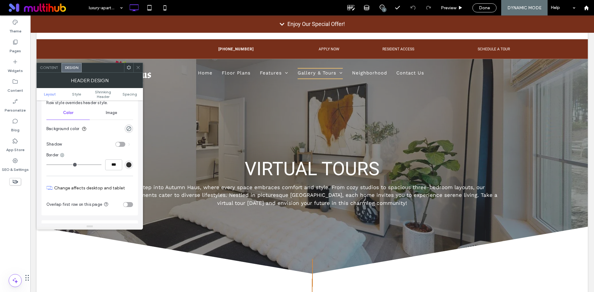
scroll to position [93, 0]
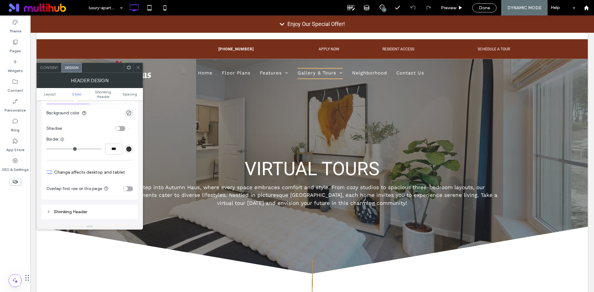
click at [128, 190] on div "toggle" at bounding box center [128, 188] width 10 height 5
click at [141, 68] on div at bounding box center [137, 67] width 9 height 9
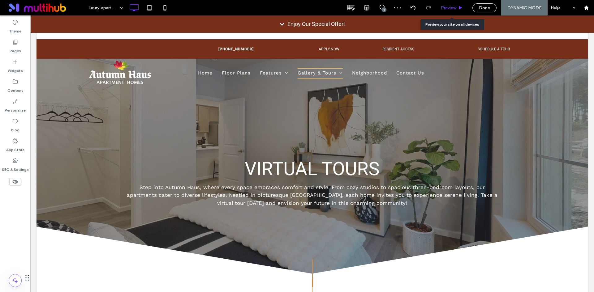
click at [458, 9] on div "Preview" at bounding box center [451, 7] width 31 height 5
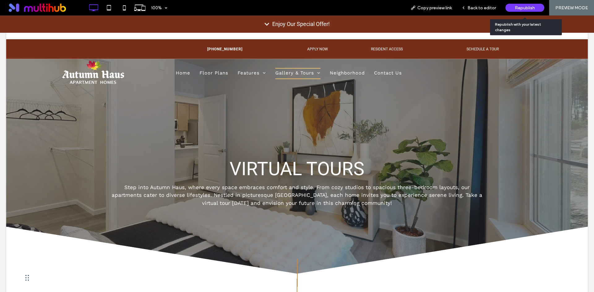
click at [520, 11] on div "Republish" at bounding box center [524, 8] width 39 height 8
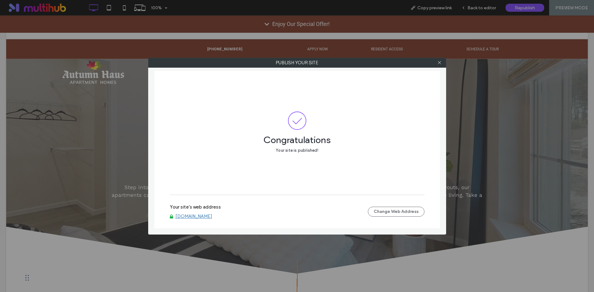
click at [476, 10] on div "Publish your site Congratulations Your site is published! Your site's web addre…" at bounding box center [297, 146] width 594 height 292
click at [438, 61] on icon at bounding box center [439, 62] width 5 height 5
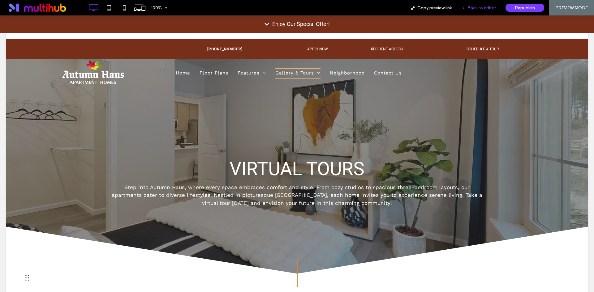
click at [476, 7] on span "Back to editor" at bounding box center [481, 7] width 28 height 5
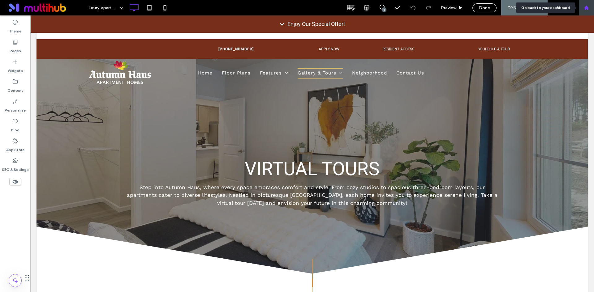
click at [584, 9] on icon at bounding box center [586, 7] width 5 height 5
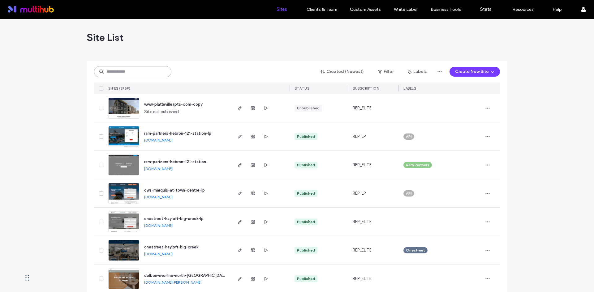
paste input "**********"
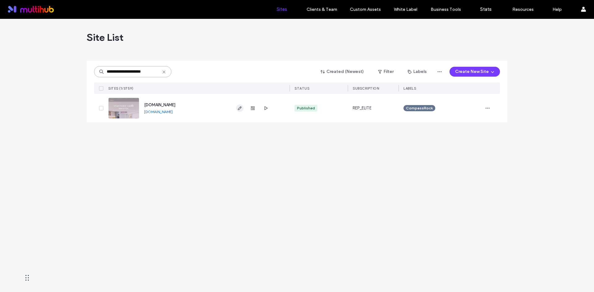
type input "**********"
click at [242, 109] on icon "button" at bounding box center [239, 108] width 5 height 5
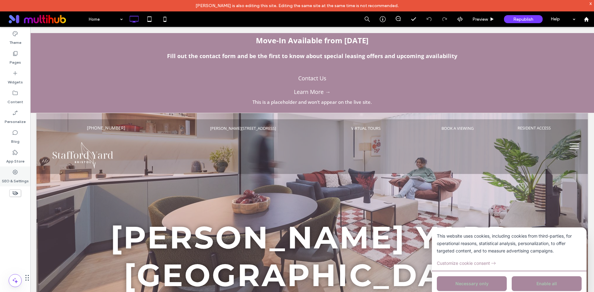
click at [23, 178] on label "SEO & Settings" at bounding box center [15, 179] width 27 height 9
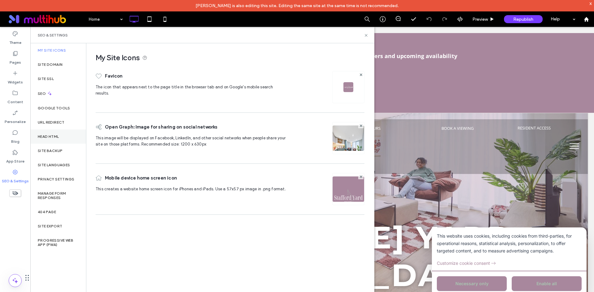
click at [65, 142] on div "Head HTML" at bounding box center [58, 137] width 56 height 14
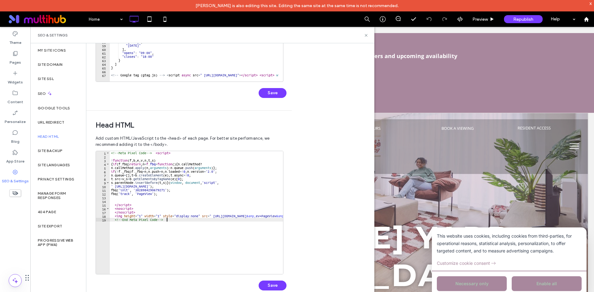
click at [165, 233] on div "<!-- Meta Pixel Code --> < script > ! function ( f , b , e , v , n , t , s ) { …" at bounding box center [237, 214] width 255 height 126
click at [152, 212] on div "<!-- Meta Pixel Code --> < script > ! function ( f , b , e , v , n , t , s ) { …" at bounding box center [237, 214] width 255 height 126
click at [115, 220] on div "<!-- Meta Pixel Code --> < script > ! function ( f , b , e , v , n , t , s ) { …" at bounding box center [237, 214] width 255 height 126
click at [112, 154] on div "<!-- Meta Pixel Code --> < script > ! function ( f , b , e , v , n , t , s ) { …" at bounding box center [237, 214] width 255 height 126
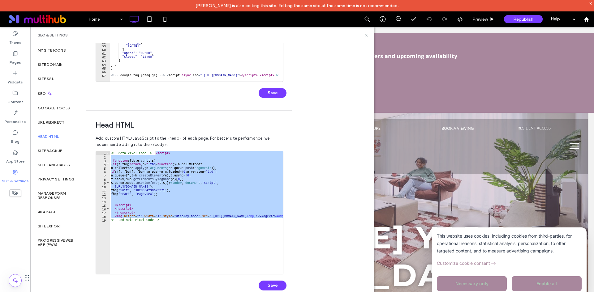
drag, startPoint x: 282, startPoint y: 216, endPoint x: 172, endPoint y: 168, distance: 120.3
click at [156, 155] on div "<!-- Meta Pixel Code --> < script > ! function ( f , b , e , v , n , t , s ) { …" at bounding box center [237, 214] width 255 height 126
type textarea "**********"
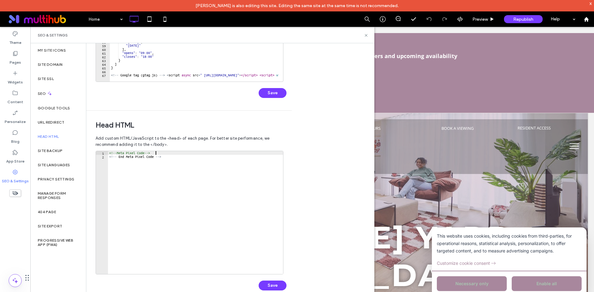
type textarea "**********"
paste textarea "**********"
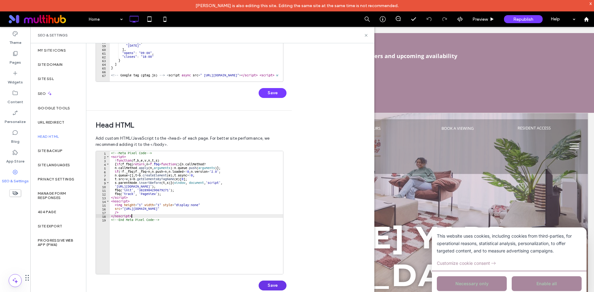
type textarea "**********"
click at [275, 283] on button "Save" at bounding box center [273, 286] width 28 height 10
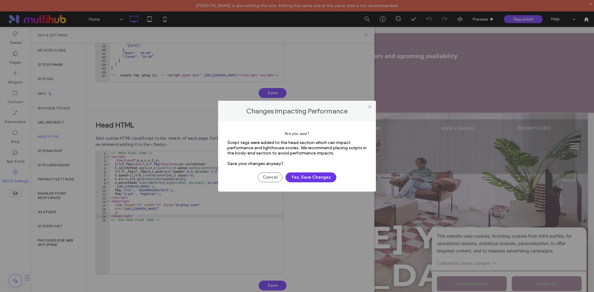
click at [318, 179] on button "Yes, Save Changes" at bounding box center [310, 178] width 51 height 10
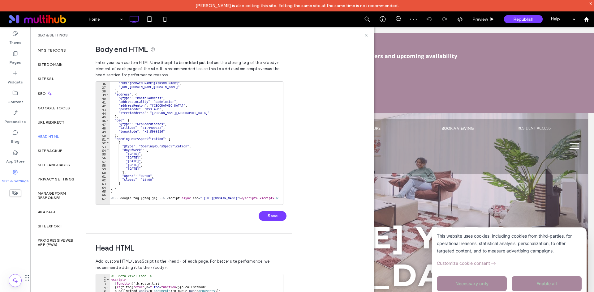
scroll to position [8, 0]
click at [240, 180] on div ""https://facebook.com/people/Stafford-Yard/61572458265110/" , "https://instagra…" at bounding box center [453, 145] width 687 height 126
click at [233, 161] on div ""https://facebook.com/people/Stafford-Yard/61572458265110/" , "https://instagra…" at bounding box center [453, 145] width 687 height 126
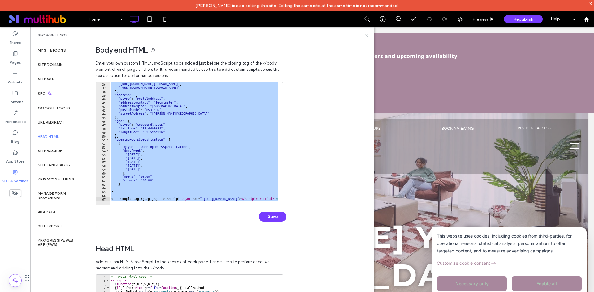
click at [191, 175] on div ""https://facebook.com/people/Stafford-Yard/61572458265110/" , "https://instagra…" at bounding box center [194, 143] width 169 height 123
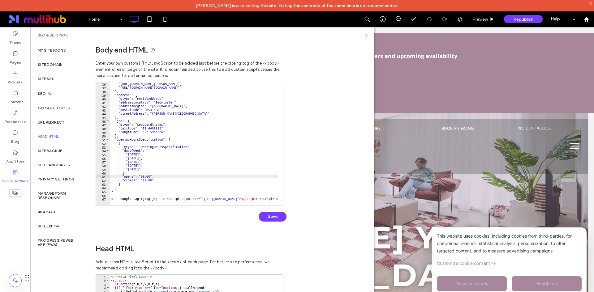
click at [175, 148] on div ""https://facebook.com/people/Stafford-Yard/61572458265110/" , "https://instagra…" at bounding box center [453, 145] width 687 height 126
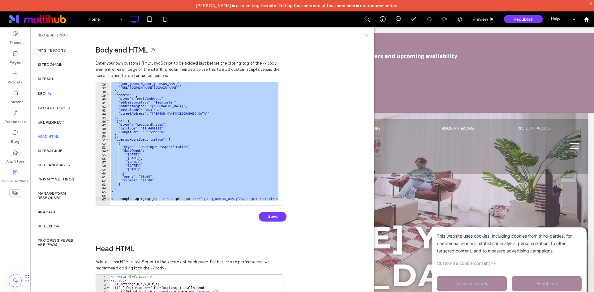
click at [176, 147] on div ""https://facebook.com/people/Stafford-Yard/61572458265110/" , "https://instagra…" at bounding box center [194, 143] width 169 height 123
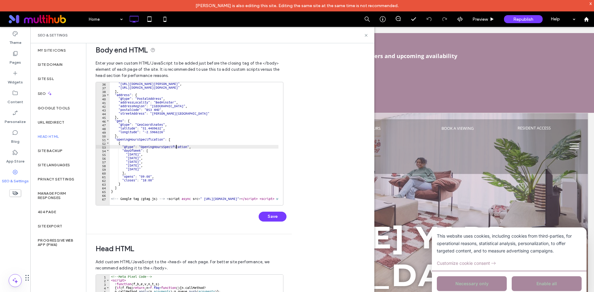
click at [176, 147] on div ""https://facebook.com/people/Stafford-Yard/61572458265110/" , "https://instagra…" at bounding box center [453, 145] width 687 height 126
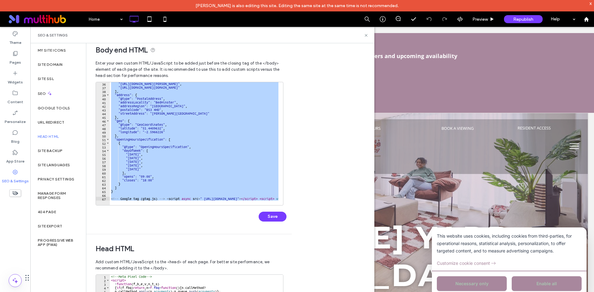
paste textarea "Cursor at row 67"
type textarea "*********"
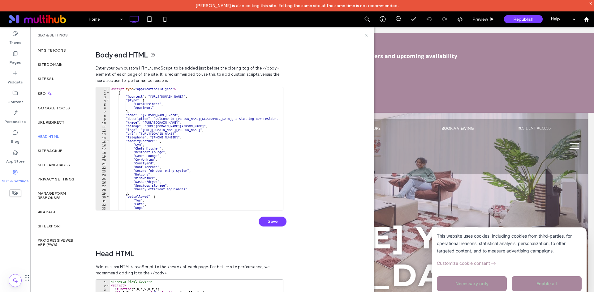
scroll to position [0, 0]
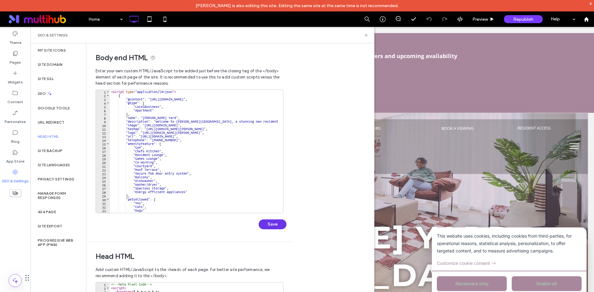
click at [277, 226] on button "Save" at bounding box center [273, 225] width 28 height 10
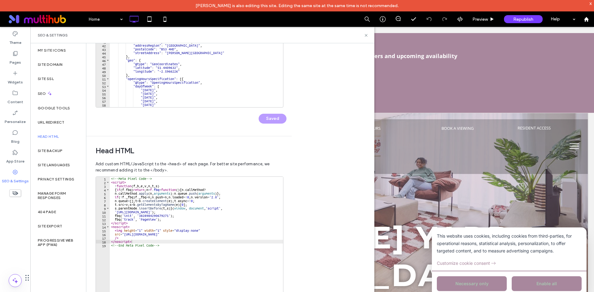
scroll to position [131, 0]
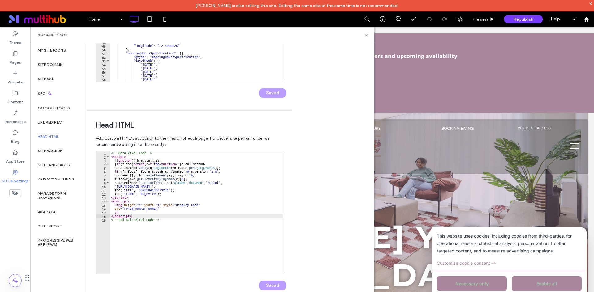
click at [169, 222] on div "<!-- Meta Pixel Code --> < script > ! function ( f , b , e , v , n , t , s ) { …" at bounding box center [196, 216] width 173 height 130
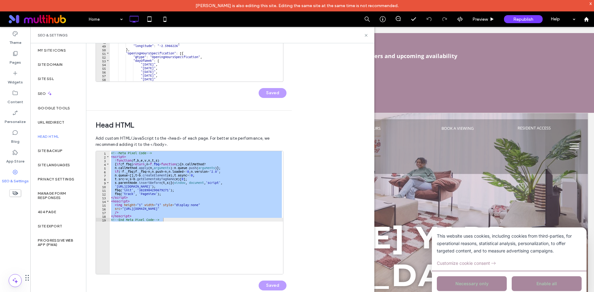
click at [218, 199] on div "<!-- Meta Pixel Code --> < script > ! function ( f , b , e , v , n , t , s ) { …" at bounding box center [196, 212] width 173 height 123
paste textarea "Cursor at row 19"
type textarea "**********"
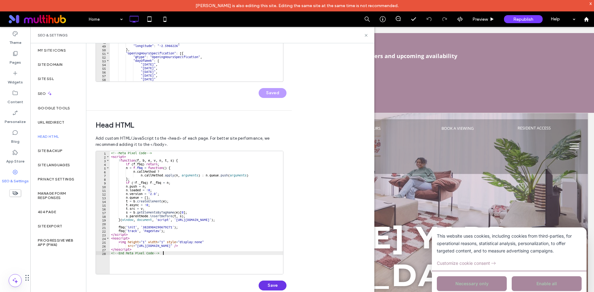
click at [276, 286] on button "Save" at bounding box center [273, 286] width 28 height 10
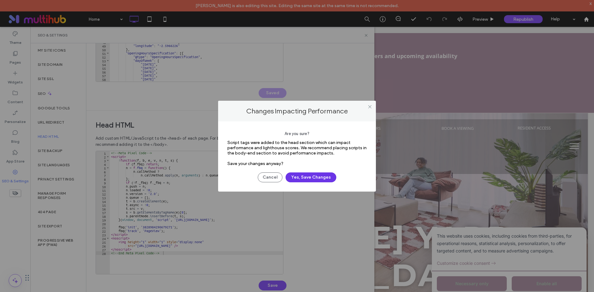
click at [317, 175] on button "Yes, Save Changes" at bounding box center [310, 178] width 51 height 10
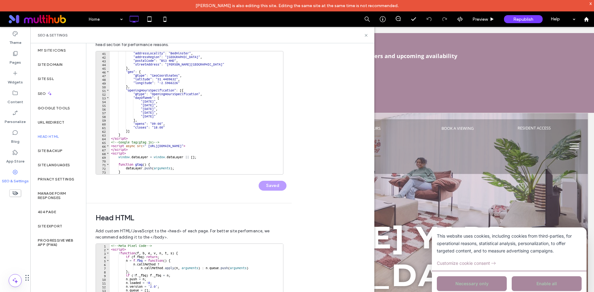
scroll to position [164, 0]
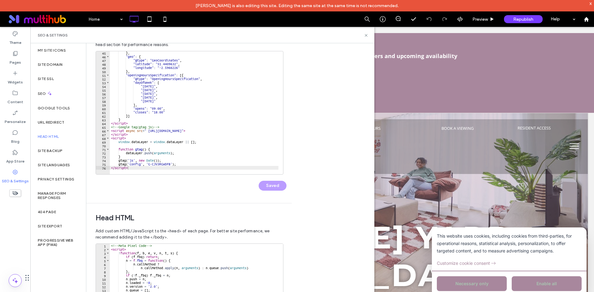
click at [198, 119] on div "} , "geo" : { "@type" : "GeoCoordinates" , "latitude" : "51.4409632" , "longitu…" at bounding box center [459, 114] width 698 height 126
click at [195, 124] on div "} , "geo" : { "@type" : "GeoCoordinates" , "latitude" : "51.4409632" , "longitu…" at bounding box center [459, 114] width 698 height 126
type textarea "*********"
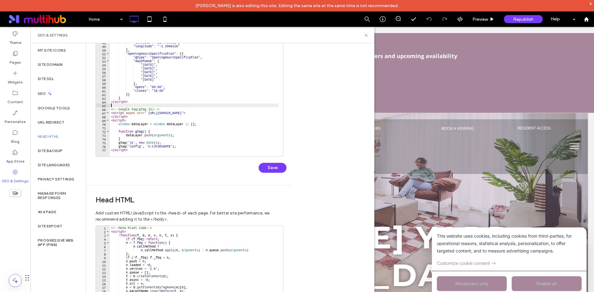
scroll to position [70, 0]
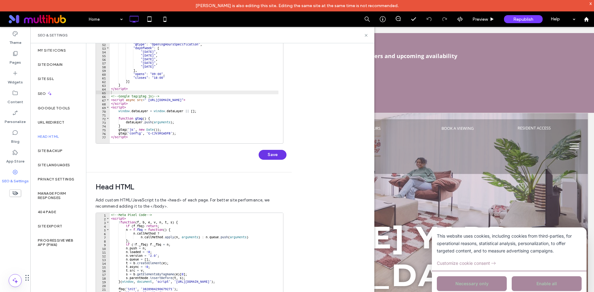
click at [277, 153] on button "Save" at bounding box center [273, 155] width 28 height 10
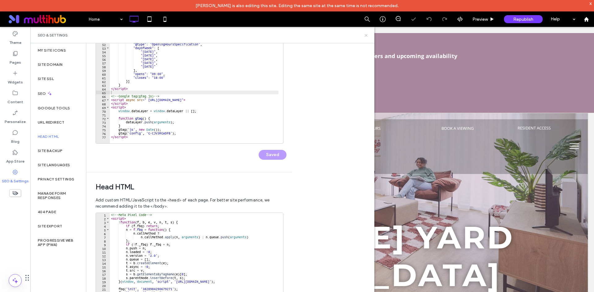
scroll to position [0, 0]
drag, startPoint x: 366, startPoint y: 36, endPoint x: 336, endPoint y: 10, distance: 39.2
click at [366, 36] on icon at bounding box center [366, 35] width 5 height 5
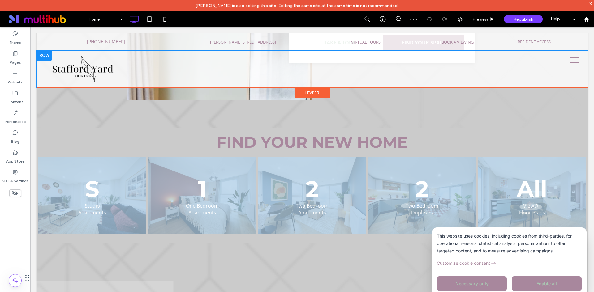
scroll to position [495, 0]
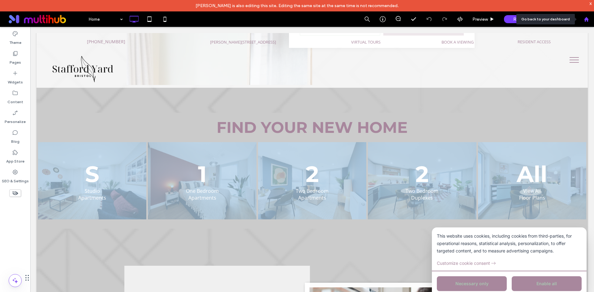
click at [584, 22] on div at bounding box center [585, 18] width 15 height 15
